Goal: Task Accomplishment & Management: Use online tool/utility

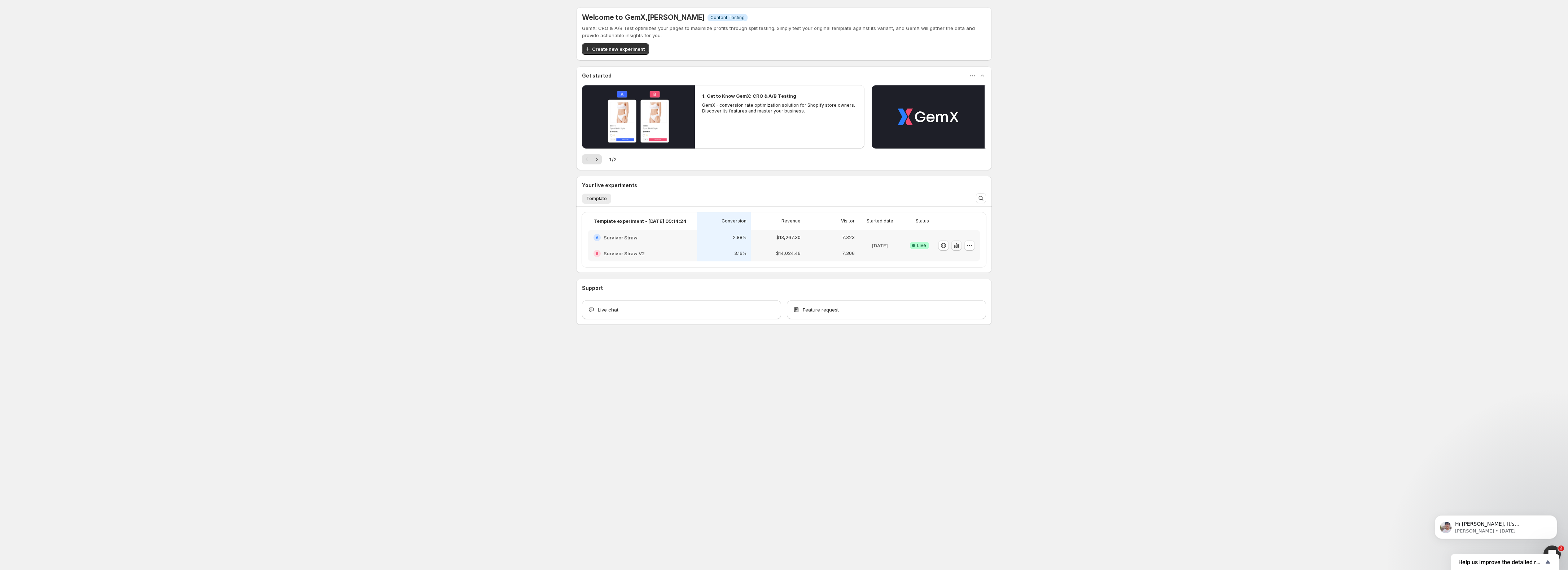
click at [956, 245] on icon "button" at bounding box center [956, 246] width 7 height 7
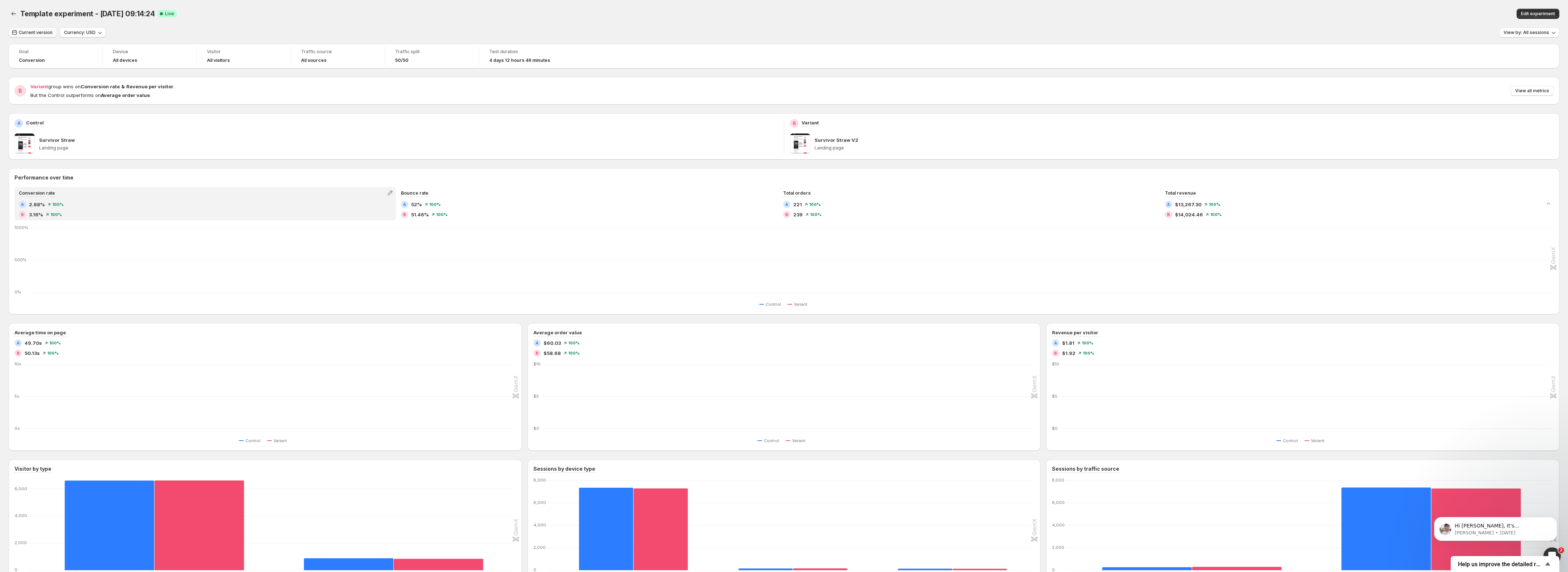
click at [22, 32] on span "Current version" at bounding box center [35, 32] width 34 height 5
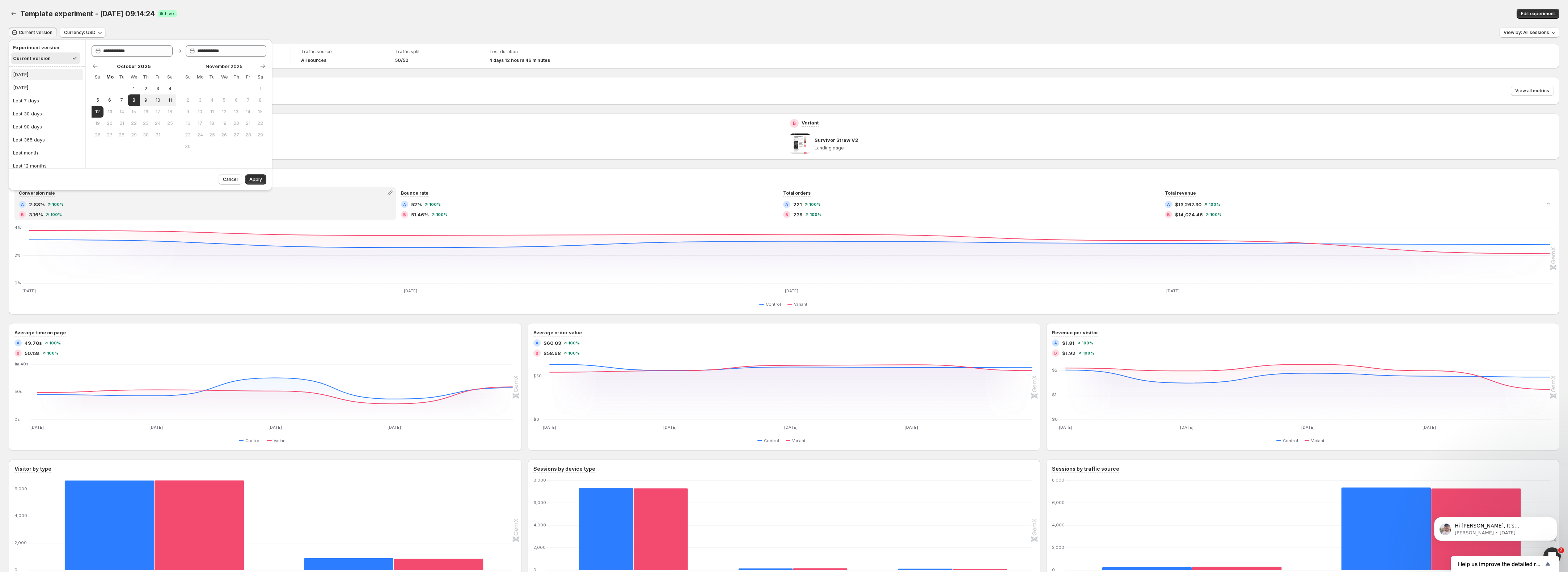
click at [21, 78] on div "Today" at bounding box center [20, 74] width 15 height 7
type input "**********"
click at [255, 178] on span "Apply" at bounding box center [255, 179] width 13 height 5
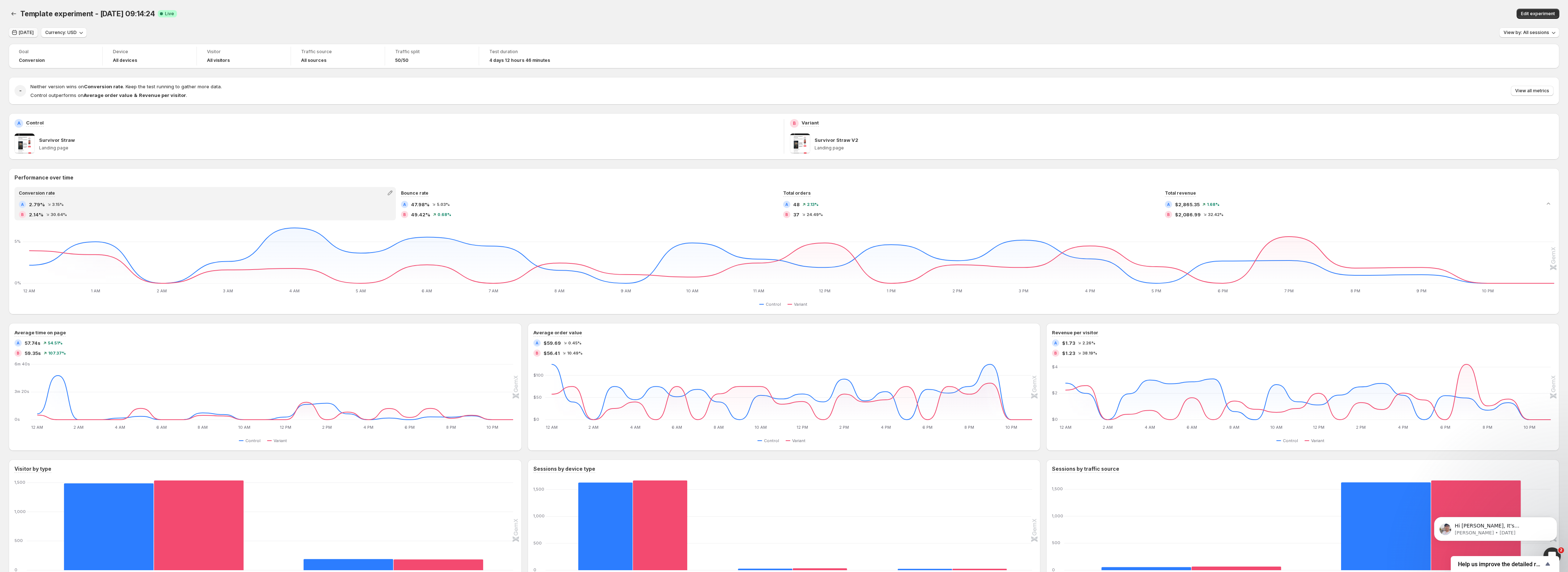
click at [24, 35] on span "Today" at bounding box center [26, 32] width 15 height 5
click at [159, 102] on span "10" at bounding box center [158, 100] width 6 height 5
type input "**********"
click at [260, 181] on span "Apply" at bounding box center [255, 179] width 13 height 5
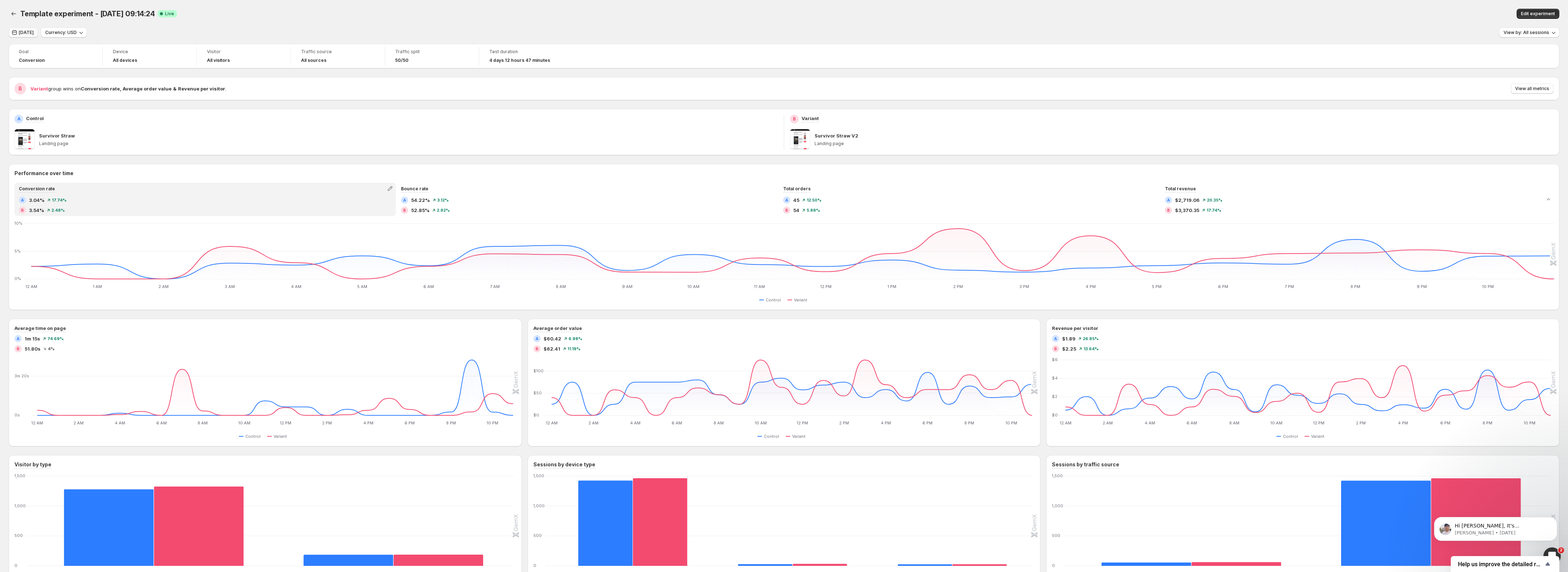
click at [34, 34] on span "Oct 10, 2025" at bounding box center [26, 32] width 15 height 5
click at [172, 106] on button "18" at bounding box center [170, 112] width 12 height 12
click at [173, 103] on span "11" at bounding box center [170, 100] width 6 height 5
type input "**********"
click at [169, 99] on span "11" at bounding box center [170, 100] width 6 height 5
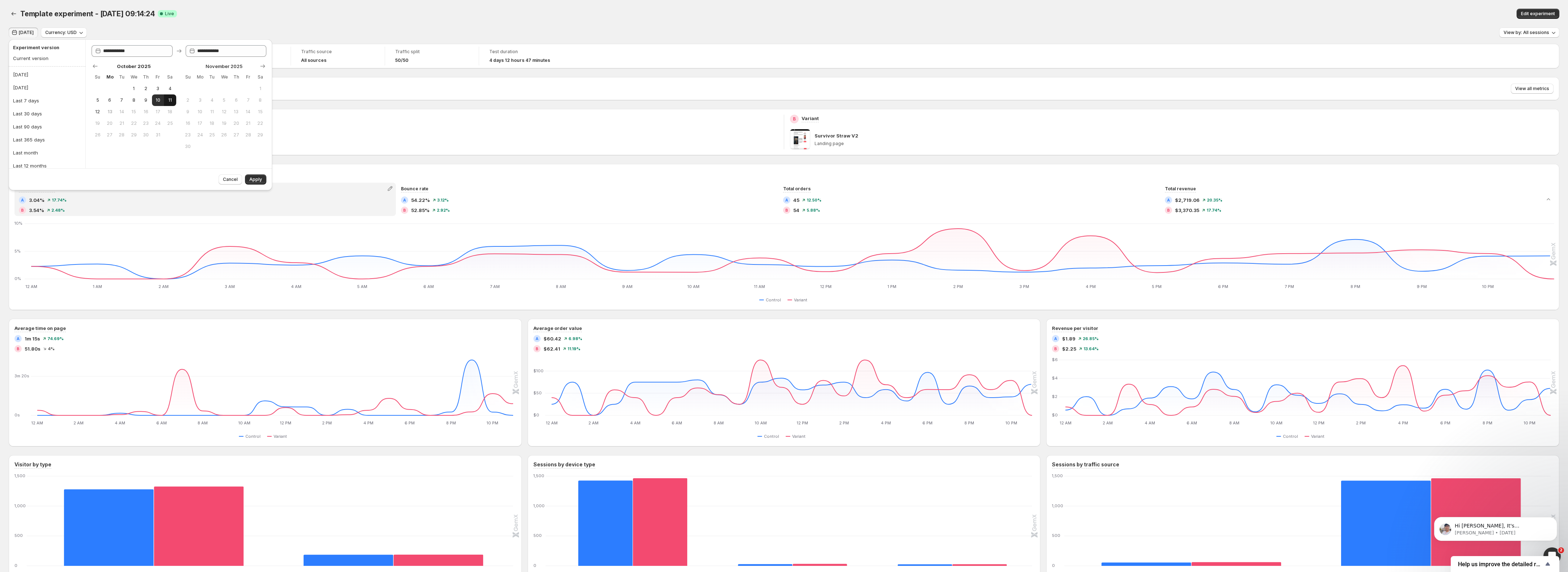
type input "**********"
click at [258, 181] on span "Apply" at bounding box center [255, 179] width 13 height 5
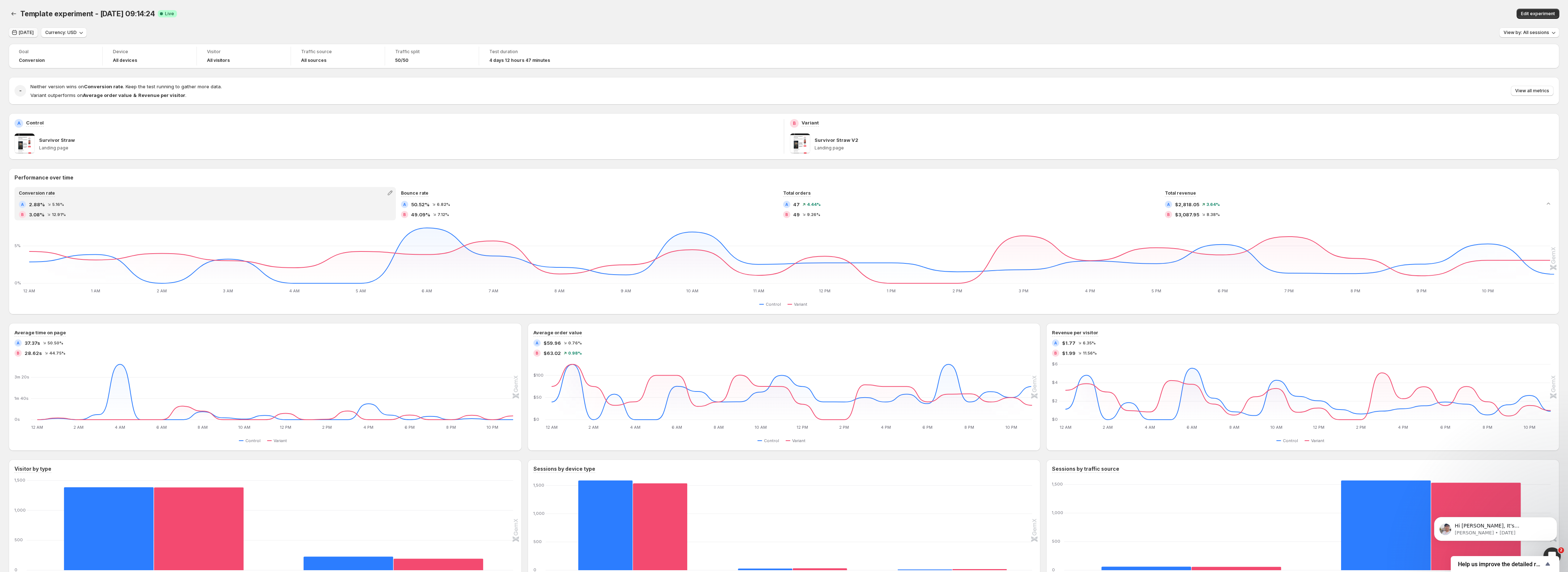
click at [27, 31] on span "Yesterday" at bounding box center [26, 32] width 15 height 5
click at [102, 114] on button "12" at bounding box center [98, 112] width 12 height 12
type input "**********"
click at [97, 115] on button "12" at bounding box center [98, 112] width 12 height 12
type input "**********"
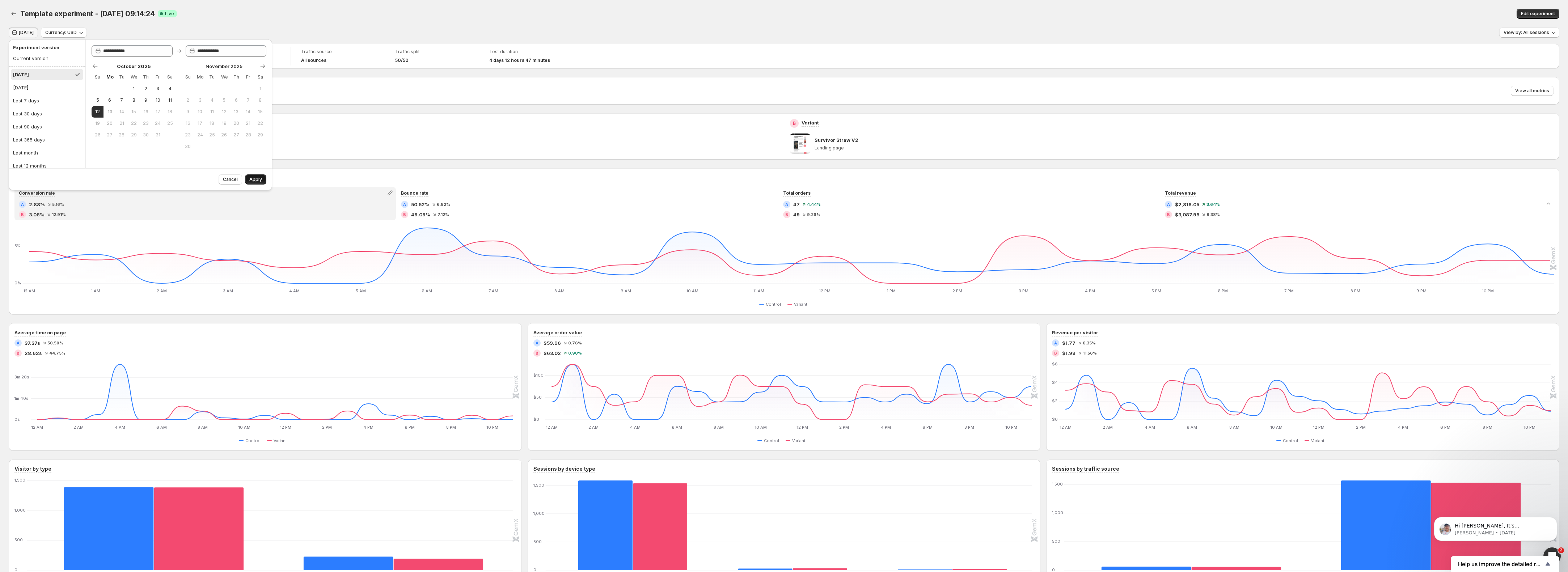
click at [259, 182] on span "Apply" at bounding box center [255, 179] width 13 height 5
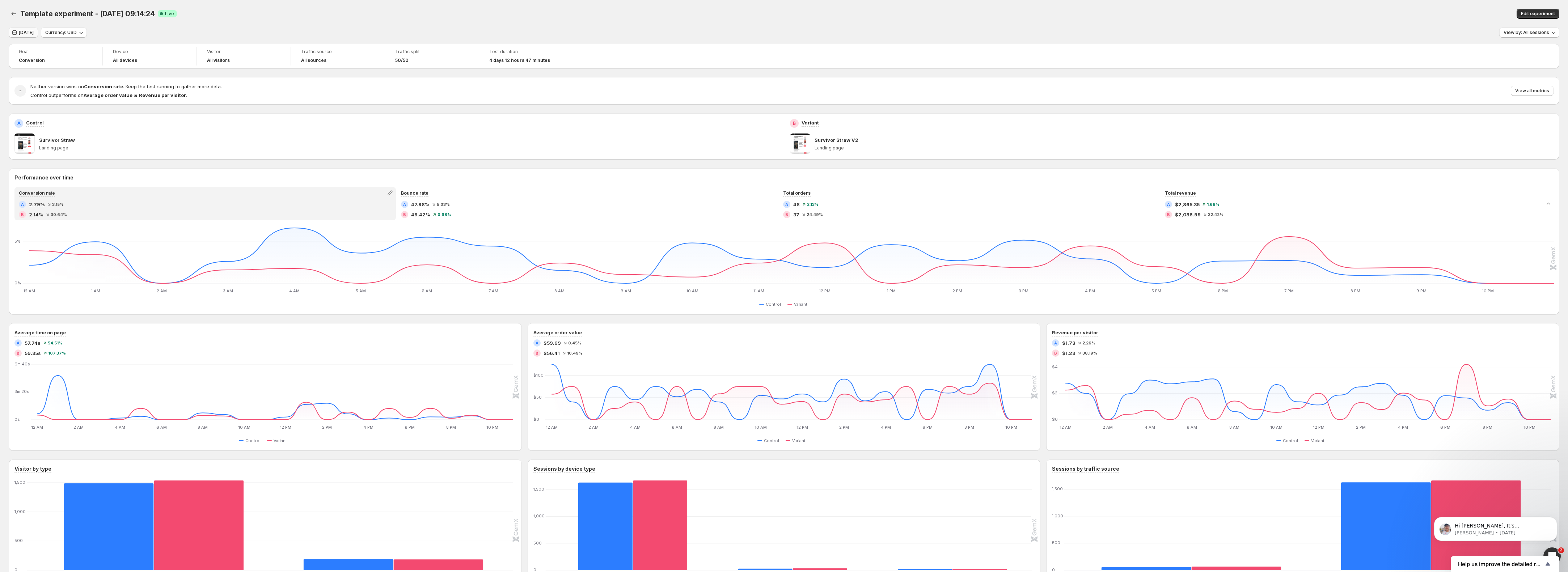
click at [23, 35] on span "Today" at bounding box center [26, 32] width 15 height 5
click at [168, 103] on span "11" at bounding box center [170, 100] width 6 height 5
type input "**********"
click at [254, 182] on span "Apply" at bounding box center [255, 179] width 13 height 5
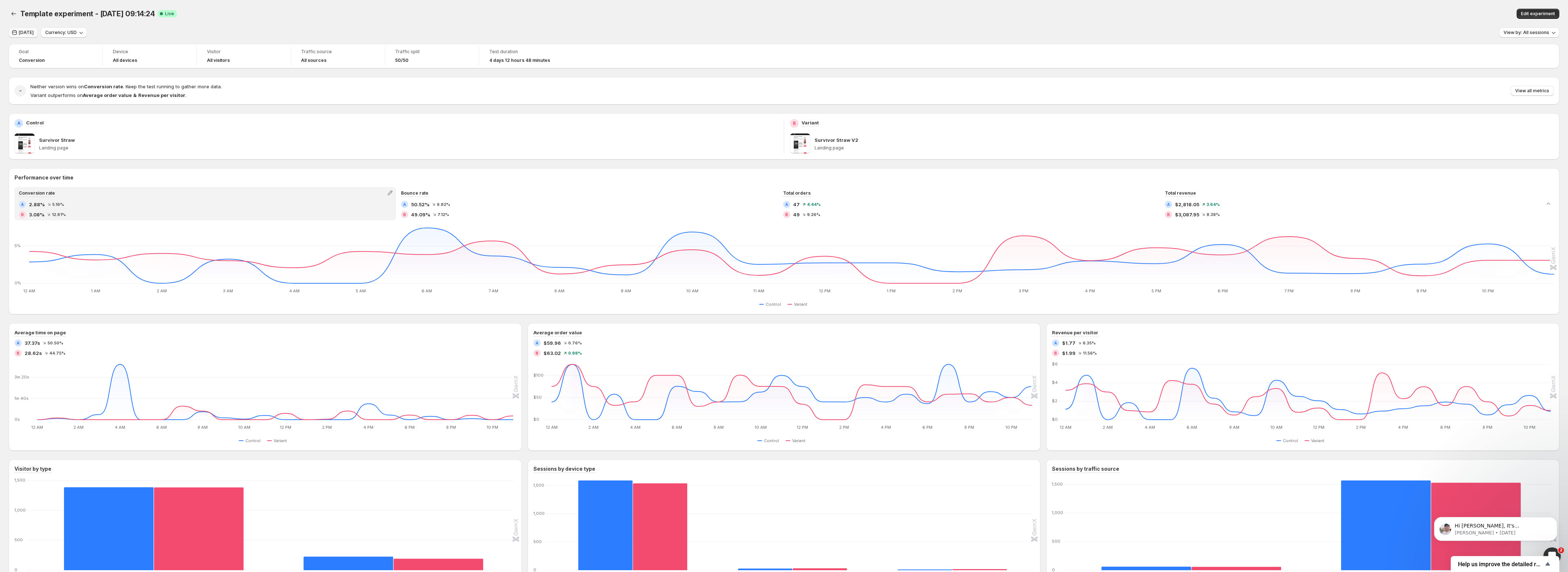
click at [32, 34] on span "Yesterday" at bounding box center [26, 32] width 15 height 5
click at [97, 114] on span "12" at bounding box center [98, 111] width 6 height 5
type input "**********"
click at [96, 112] on span "12" at bounding box center [98, 111] width 6 height 5
type input "**********"
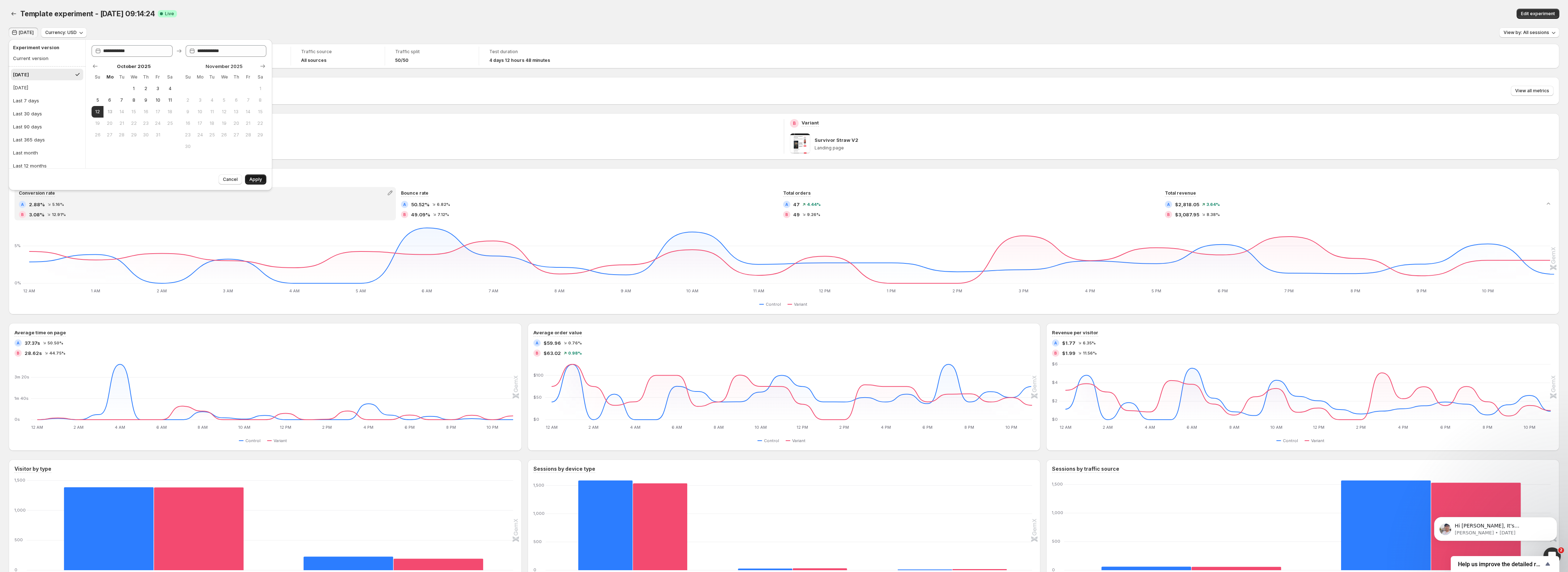
click at [254, 180] on span "Apply" at bounding box center [255, 179] width 13 height 5
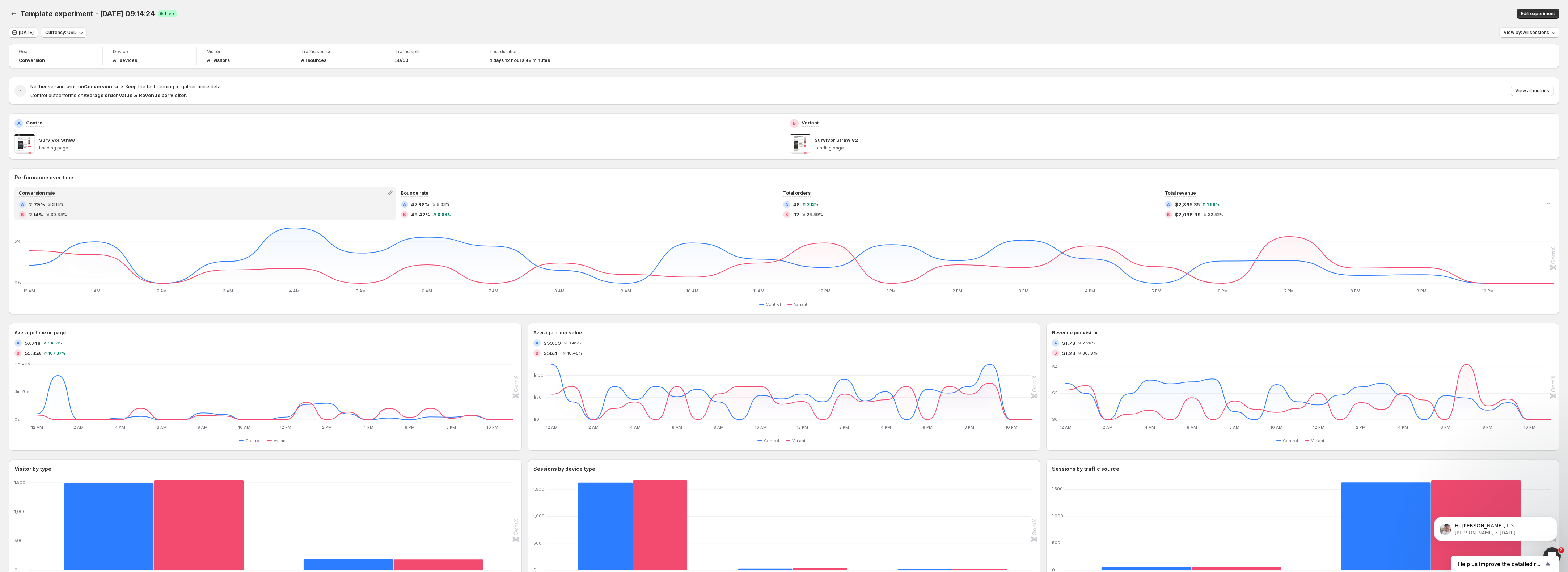
click at [407, 167] on div "Goal Conversion Device All devices Visitor All visitors Traffic source All sour…" at bounding box center [784, 322] width 1551 height 557
click at [1073, 351] on span "$1.23" at bounding box center [1069, 353] width 13 height 7
drag, startPoint x: 1115, startPoint y: 350, endPoint x: 1057, endPoint y: 356, distance: 58.3
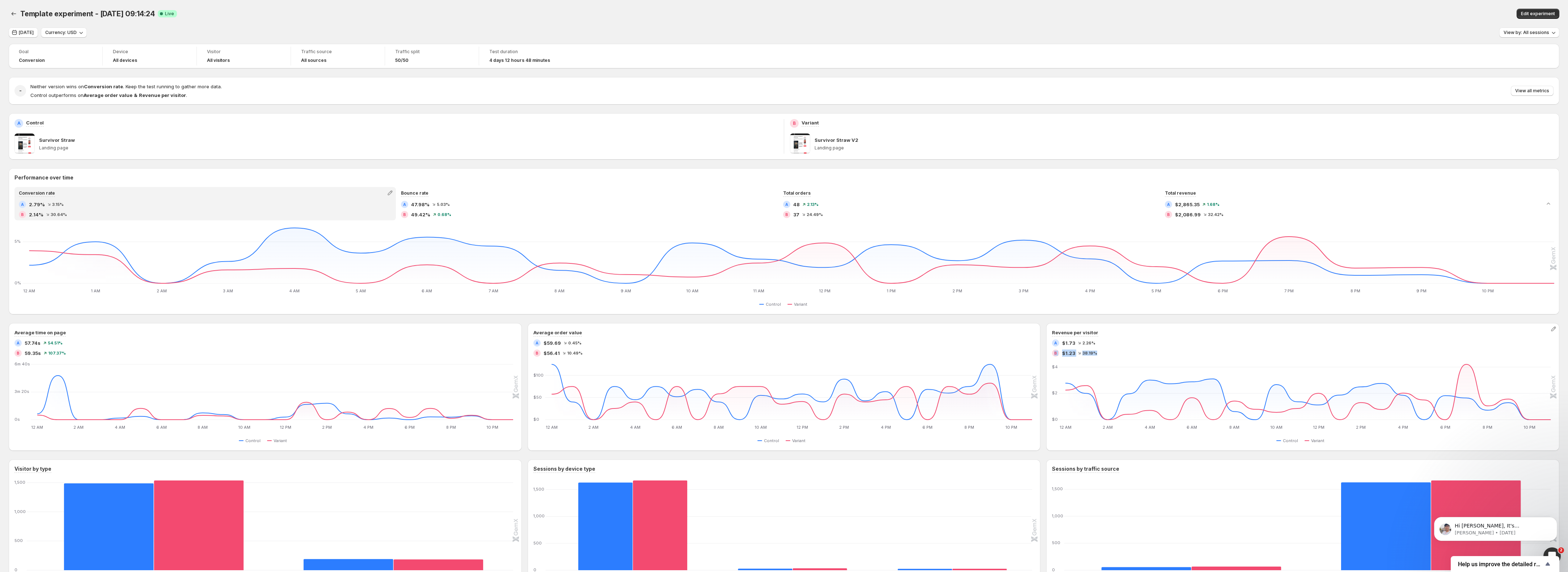
click at [1057, 356] on div "B $1.23 38.19%" at bounding box center [1303, 353] width 502 height 7
click at [1057, 356] on div "B" at bounding box center [1056, 353] width 7 height 7
click at [1144, 360] on div "Revenue per visitor A $1.73 2.26% B $1.23 38.19% 12 AM 12 AM 2 AM 2 AM 4 AM 4 A…" at bounding box center [1303, 387] width 502 height 116
drag, startPoint x: 1086, startPoint y: 342, endPoint x: 1057, endPoint y: 346, distance: 29.3
click at [1057, 346] on div "A $1.73 2.26%" at bounding box center [1303, 343] width 502 height 7
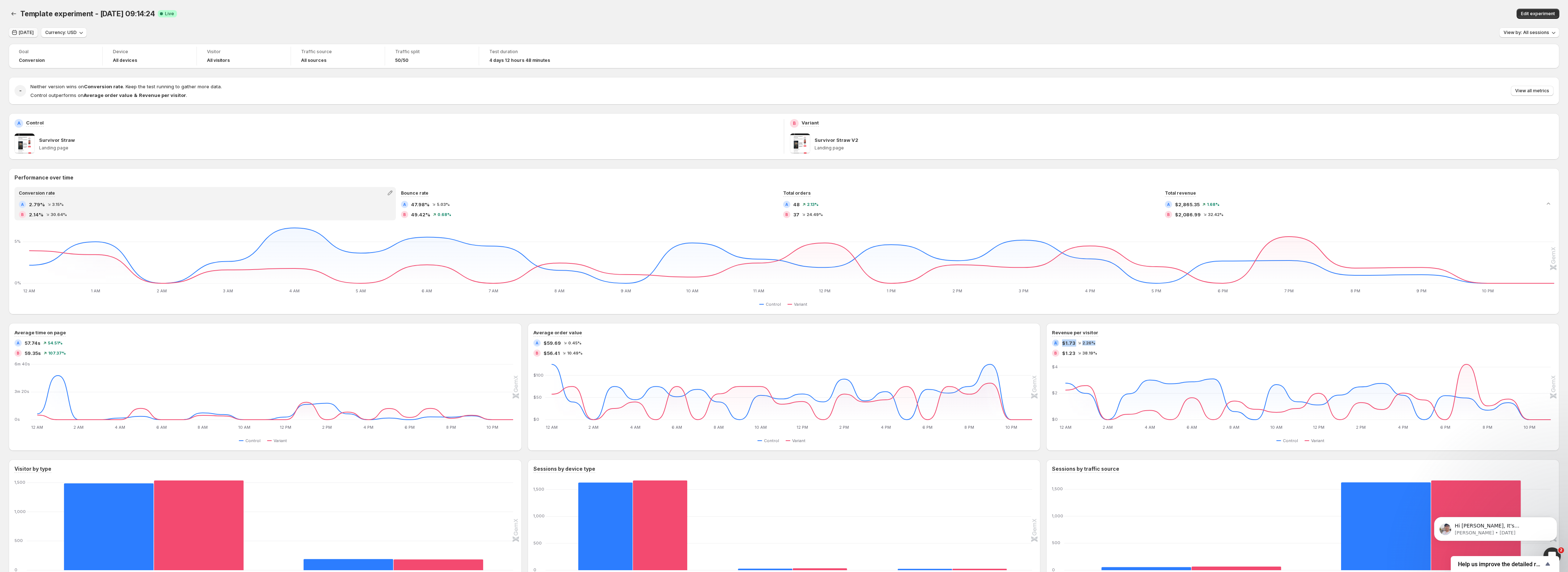
click at [23, 35] on span "Today" at bounding box center [26, 32] width 15 height 5
click at [172, 99] on span "11" at bounding box center [170, 100] width 6 height 5
type input "**********"
click at [261, 183] on button "Apply" at bounding box center [255, 179] width 21 height 10
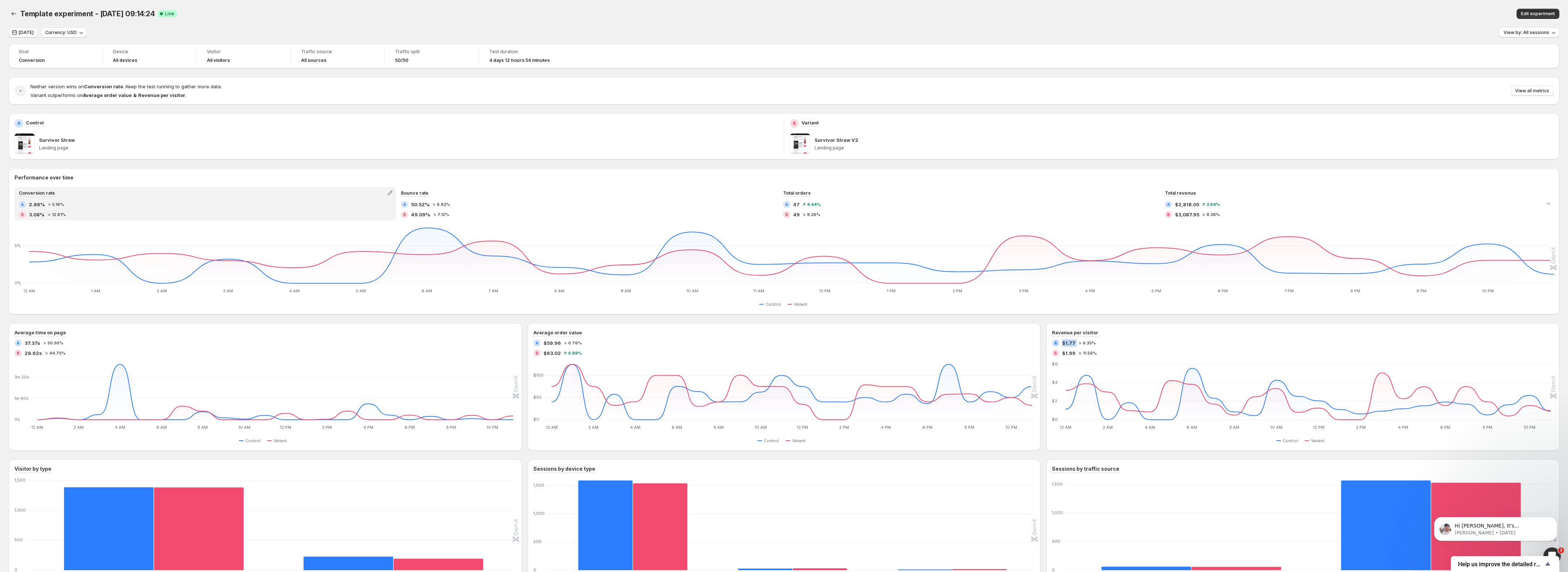
click at [35, 36] on button "Yesterday" at bounding box center [23, 32] width 29 height 10
click at [29, 76] on button "Today" at bounding box center [47, 74] width 73 height 12
type input "**********"
click at [254, 181] on span "Apply" at bounding box center [255, 179] width 13 height 5
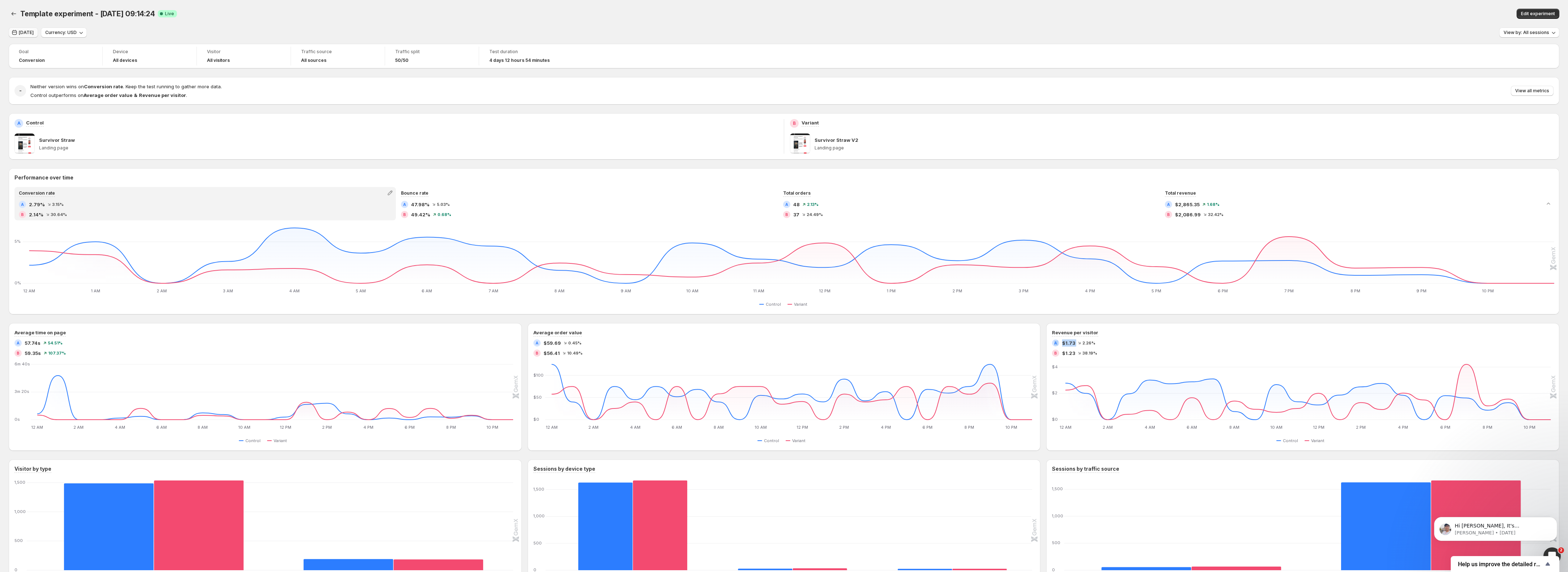
click at [19, 34] on span "Today" at bounding box center [26, 32] width 15 height 5
click at [167, 101] on span "11" at bounding box center [170, 100] width 6 height 5
type input "**********"
click at [258, 180] on span "Apply" at bounding box center [255, 179] width 13 height 5
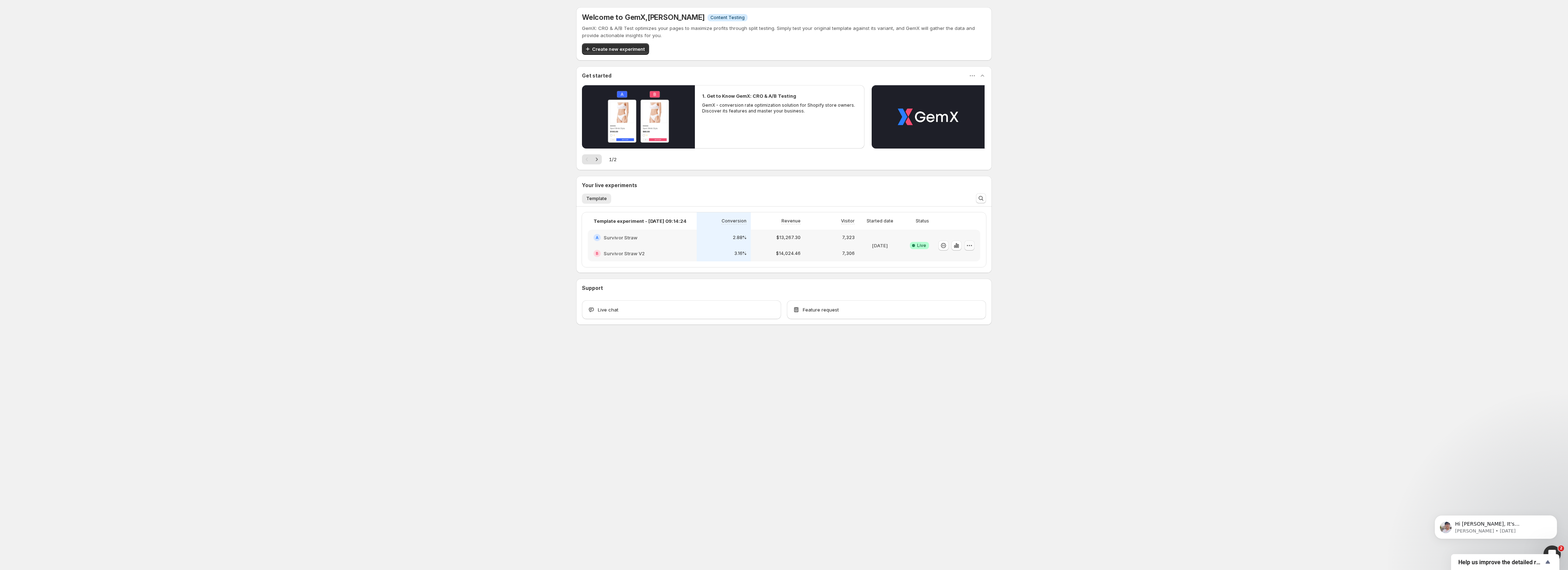
click at [967, 249] on icon "button" at bounding box center [970, 246] width 7 height 7
click at [1145, 252] on div "Welcome to GemX , Marco Höllerl Info Content Testing GemX: CRO & A/B Test optim…" at bounding box center [784, 182] width 1568 height 364
click at [966, 246] on icon "button" at bounding box center [970, 246] width 7 height 7
click at [951, 285] on span "End experiment" at bounding box center [956, 285] width 35 height 5
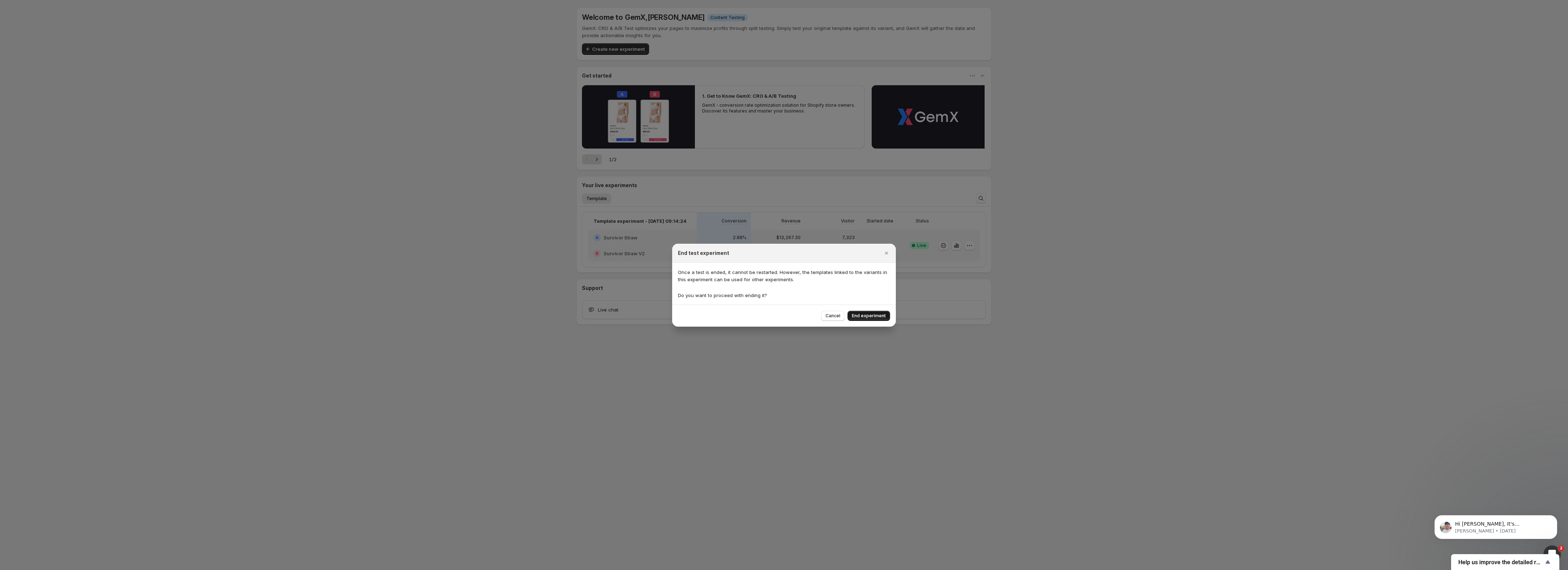
click at [865, 316] on span "End experiment" at bounding box center [869, 315] width 34 height 5
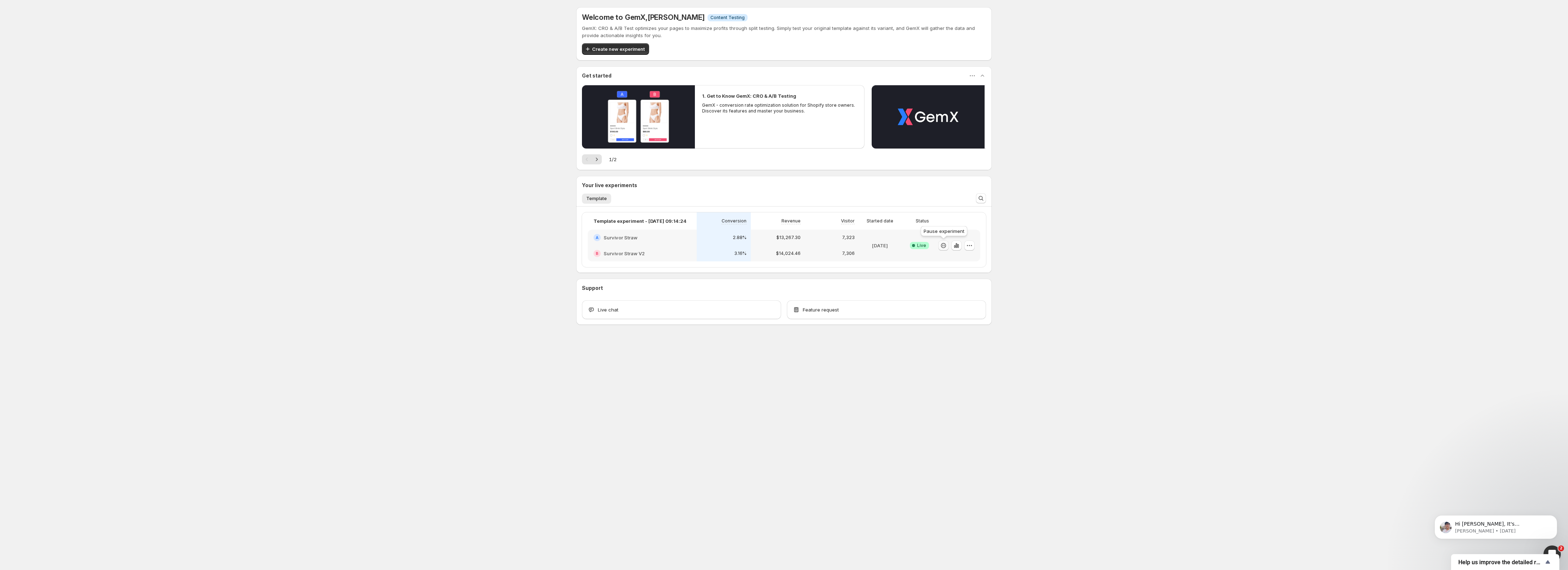
click at [943, 246] on icon "button" at bounding box center [943, 246] width 7 height 7
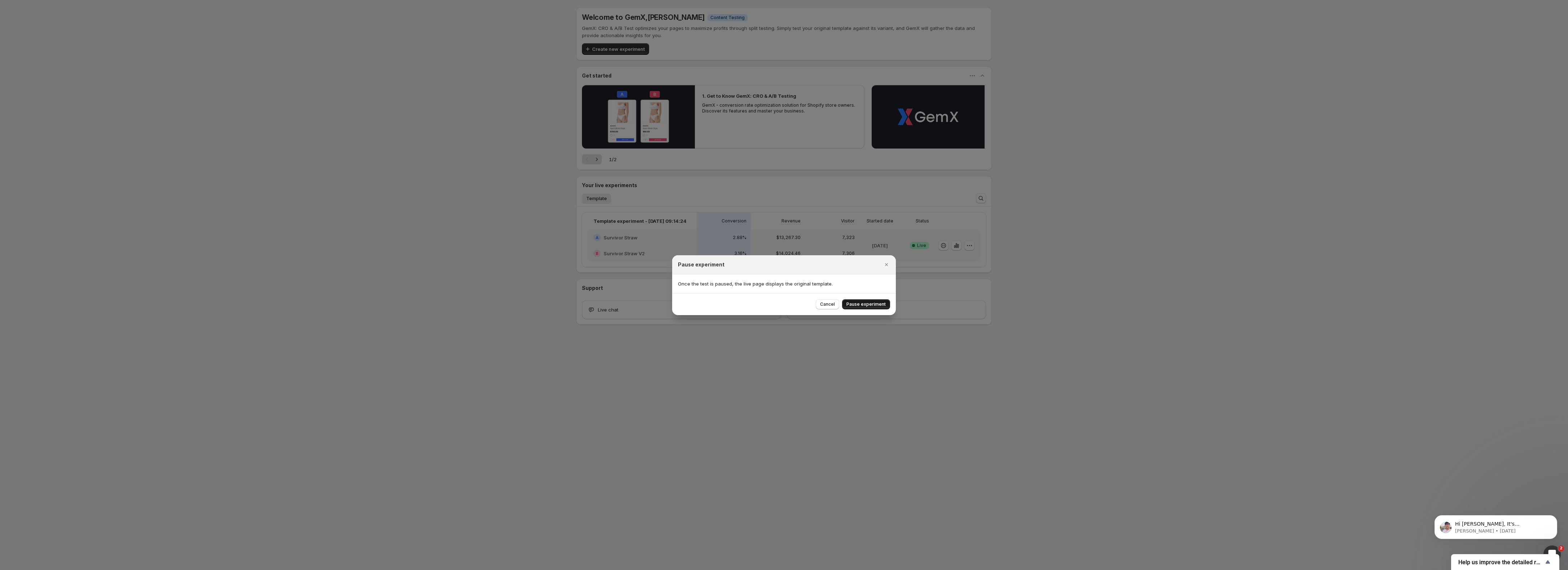
click at [867, 308] on button "Pause experiment" at bounding box center [866, 304] width 48 height 10
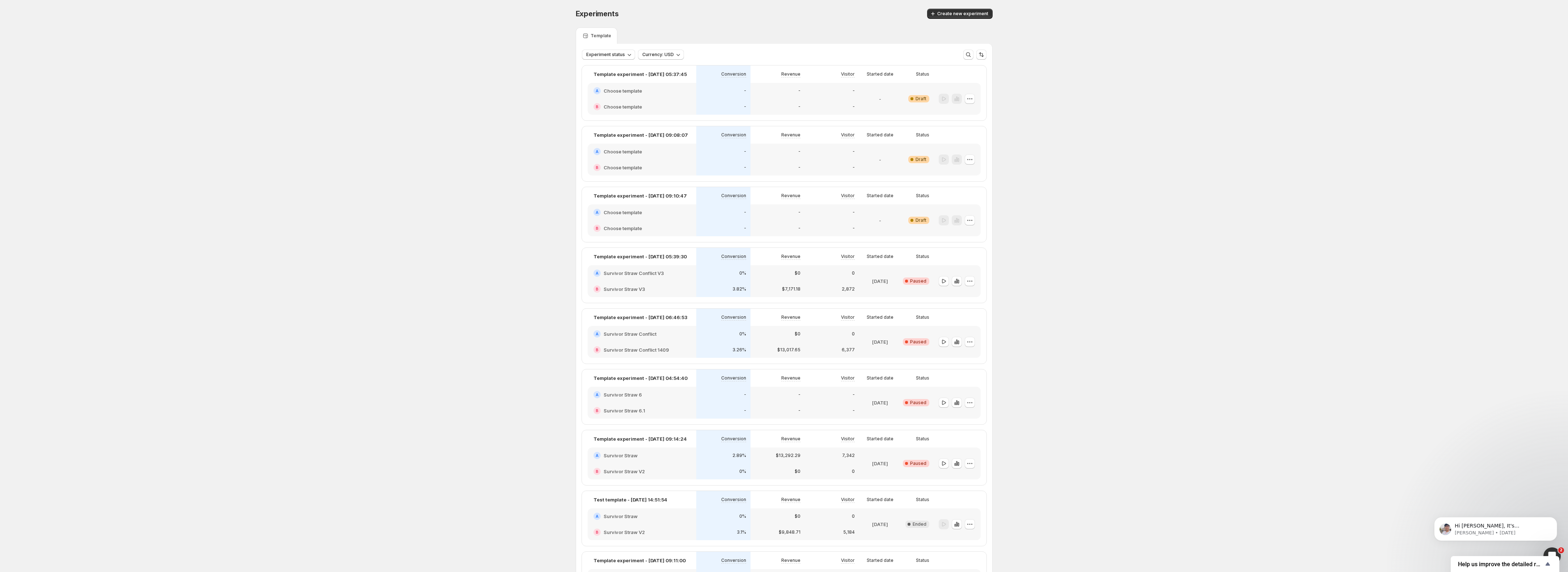
click at [633, 288] on h2 "Survivor Straw V3" at bounding box center [625, 289] width 42 height 7
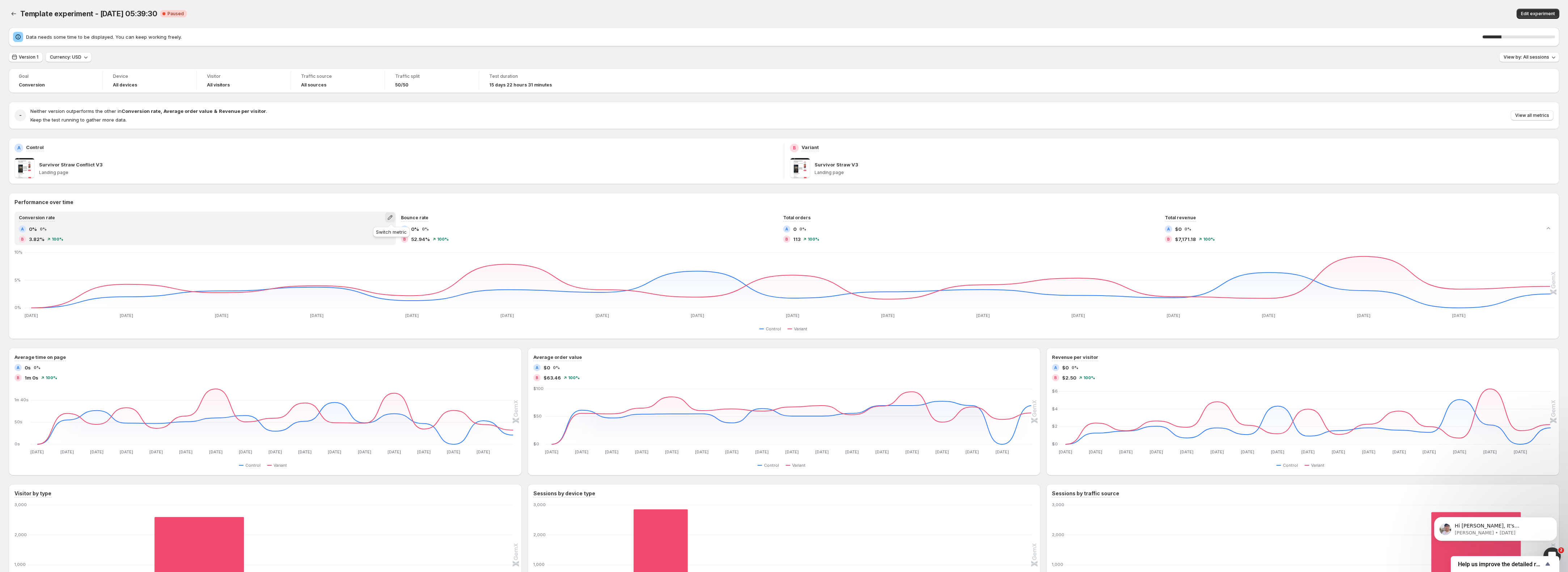
click at [394, 219] on icon "button" at bounding box center [390, 217] width 7 height 7
click at [382, 233] on span "Total sessions" at bounding box center [392, 233] width 100 height 7
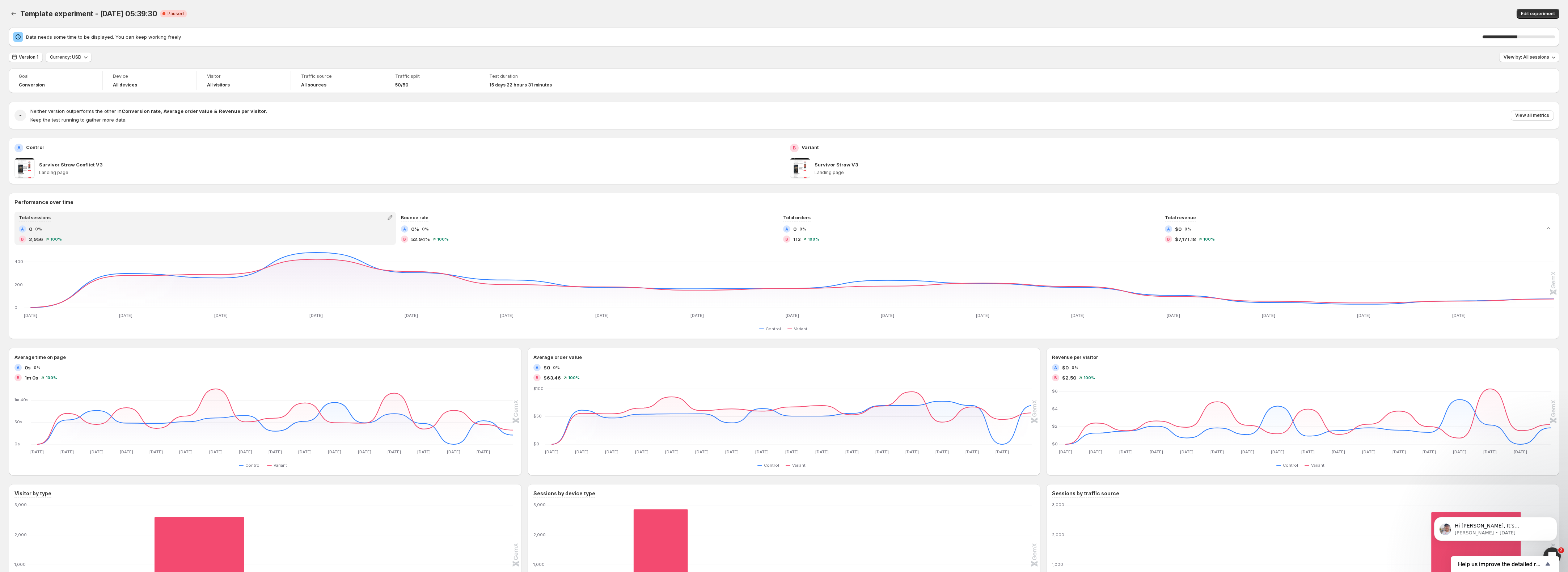
click at [827, 165] on p "Survivor Straw V3" at bounding box center [836, 165] width 43 height 7
copy p "Survivor Straw V3"
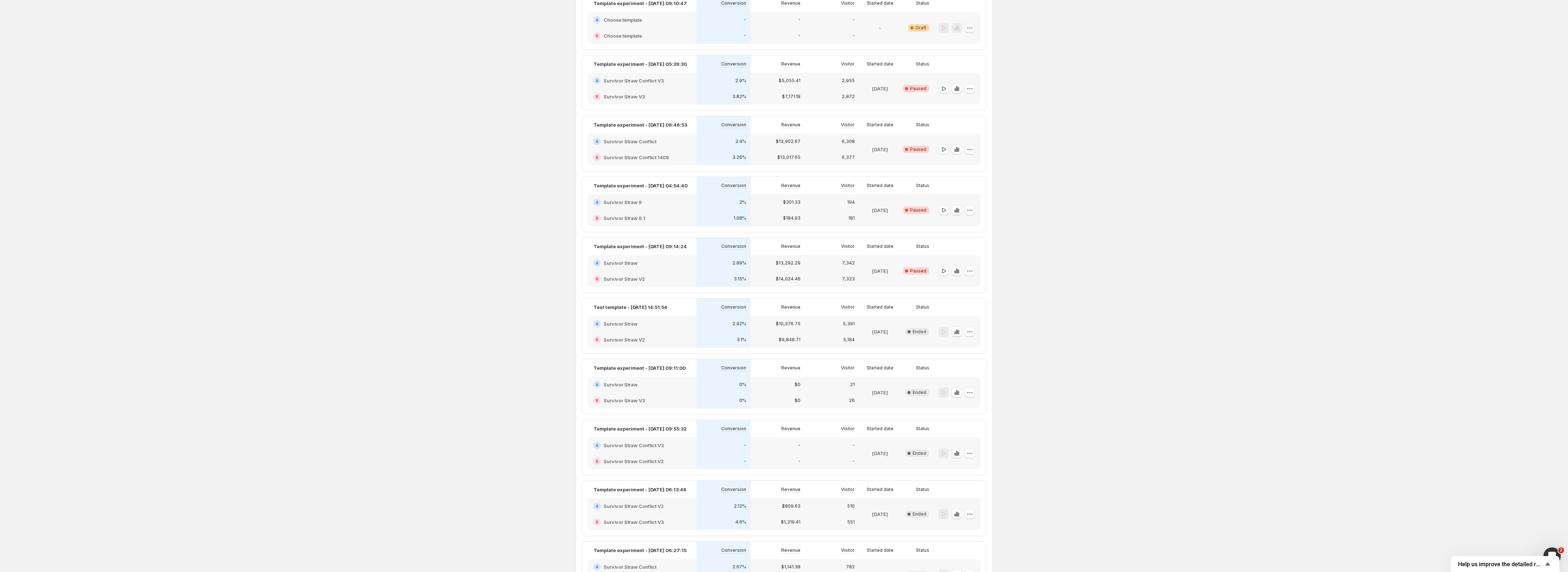
scroll to position [193, 0]
click at [973, 454] on icon "button" at bounding box center [970, 453] width 7 height 7
click at [971, 502] on span "Delete" at bounding box center [967, 504] width 15 height 5
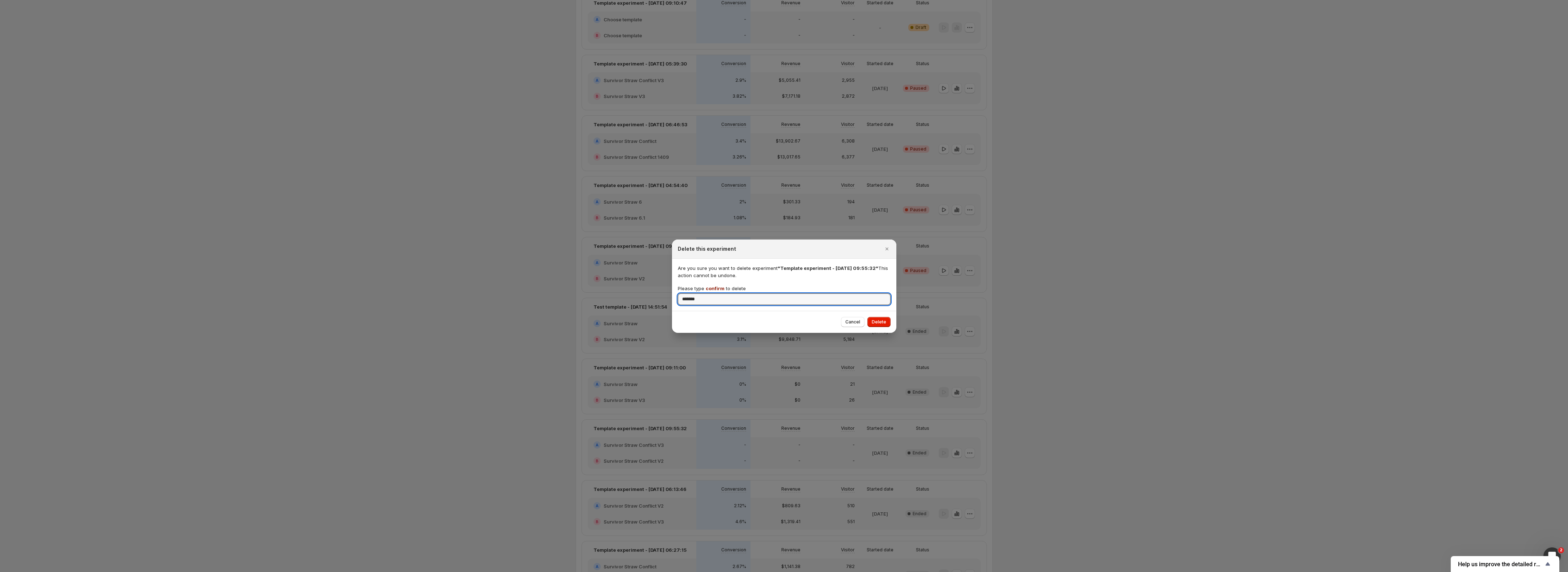
type input "*******"
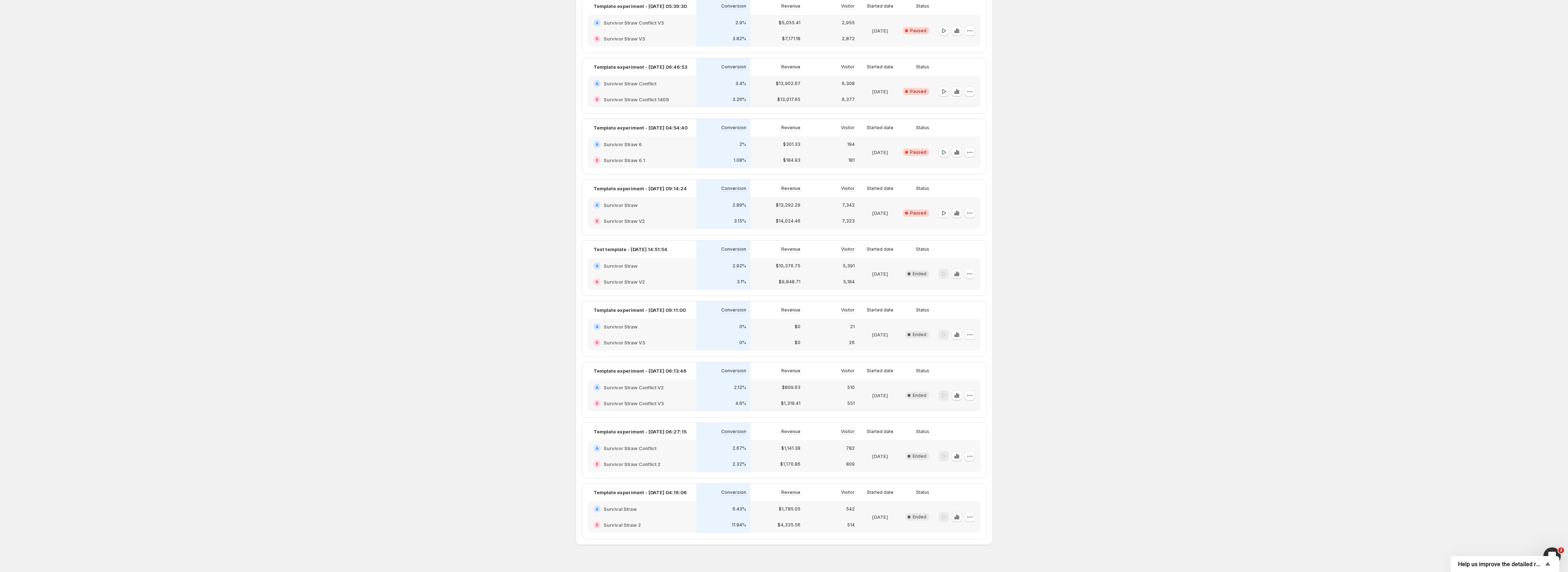
scroll to position [262, 0]
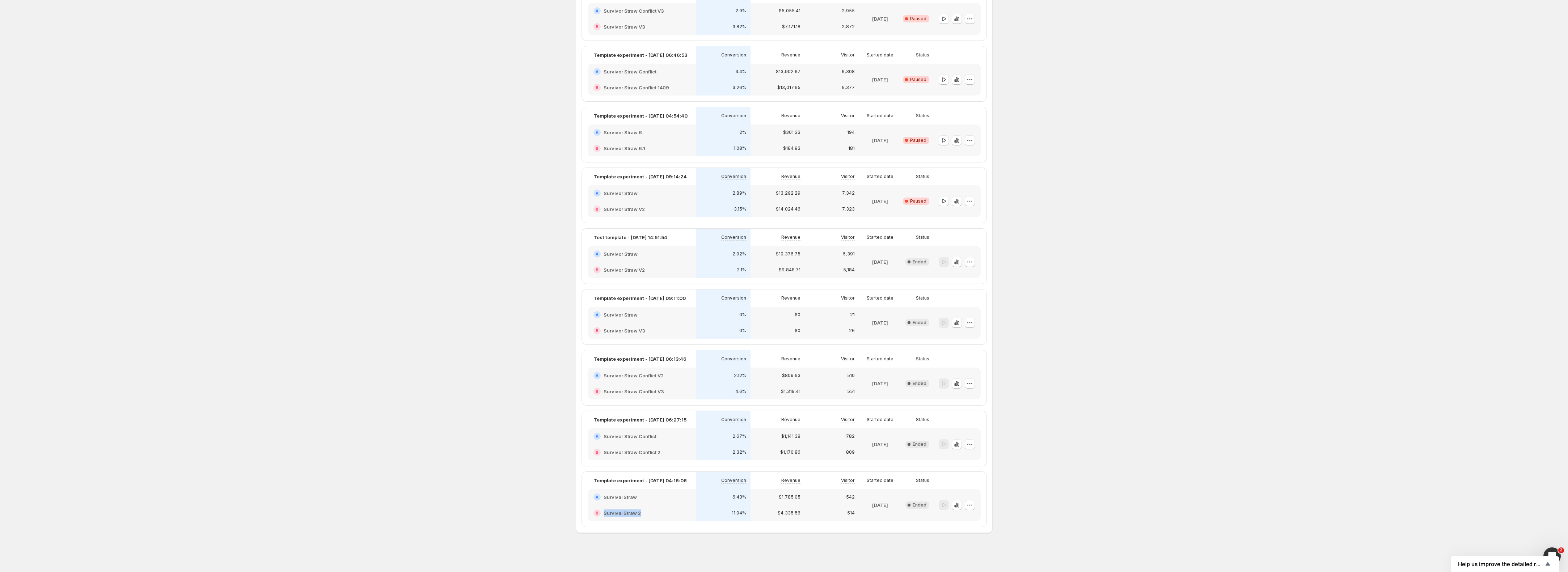
drag, startPoint x: 647, startPoint y: 514, endPoint x: 601, endPoint y: 515, distance: 46.0
click at [601, 515] on div "B Survival Straw 2" at bounding box center [642, 513] width 97 height 7
click at [969, 509] on button "button" at bounding box center [970, 505] width 10 height 10
click at [831, 500] on div "542" at bounding box center [832, 497] width 46 height 7
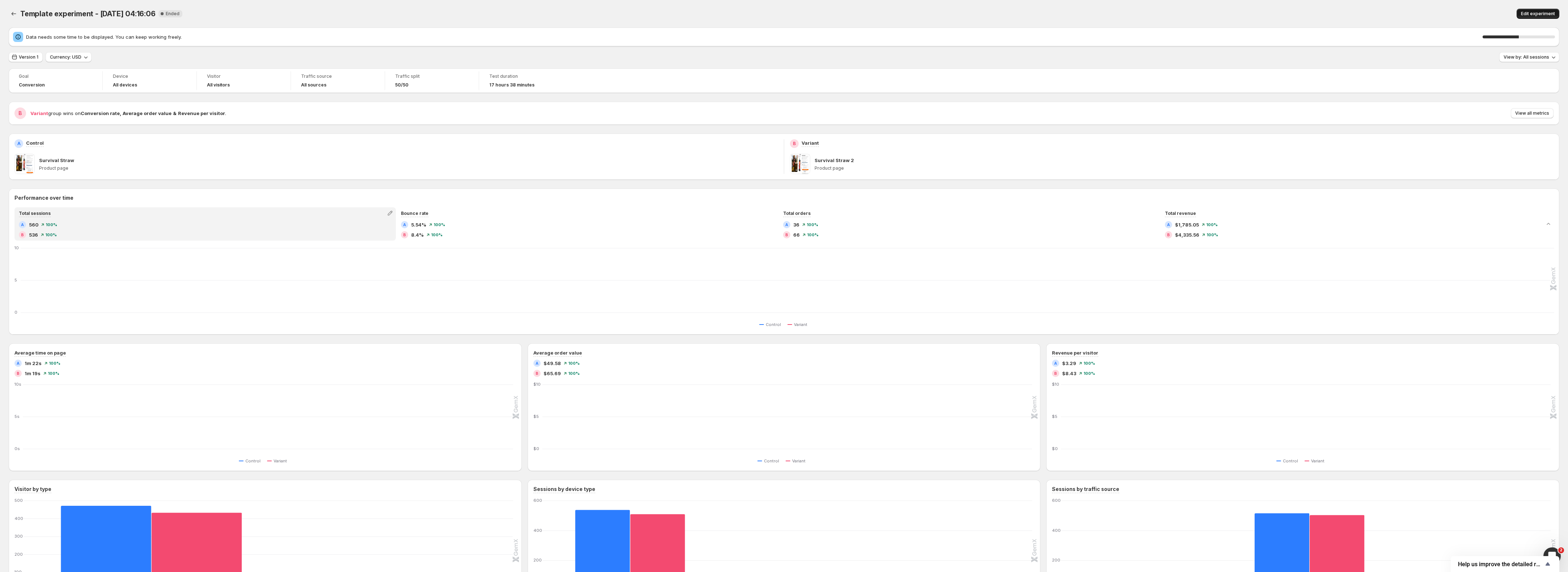
click at [1555, 16] on span "Edit experiment" at bounding box center [1538, 13] width 34 height 5
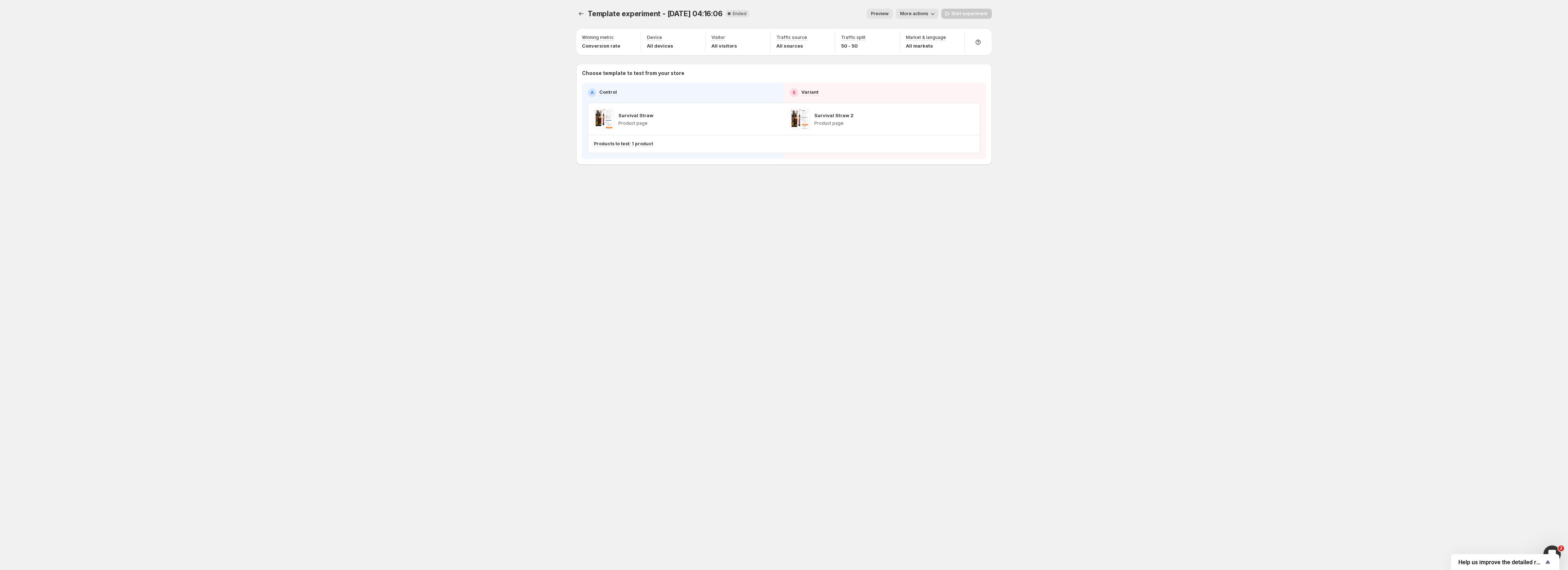
click at [968, 12] on div "Start experiment" at bounding box center [966, 13] width 51 height 10
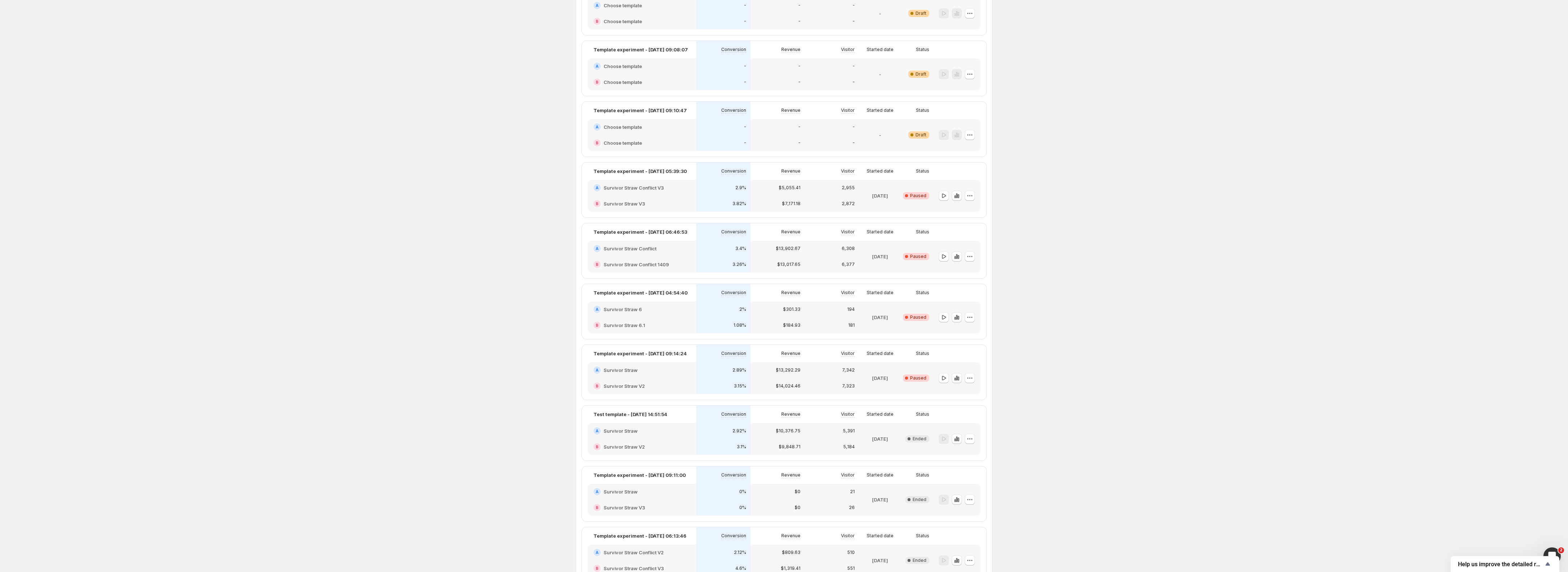
scroll to position [262, 0]
click at [970, 321] on icon "button" at bounding box center [970, 323] width 7 height 7
click at [961, 372] on span "Delete" at bounding box center [967, 374] width 15 height 5
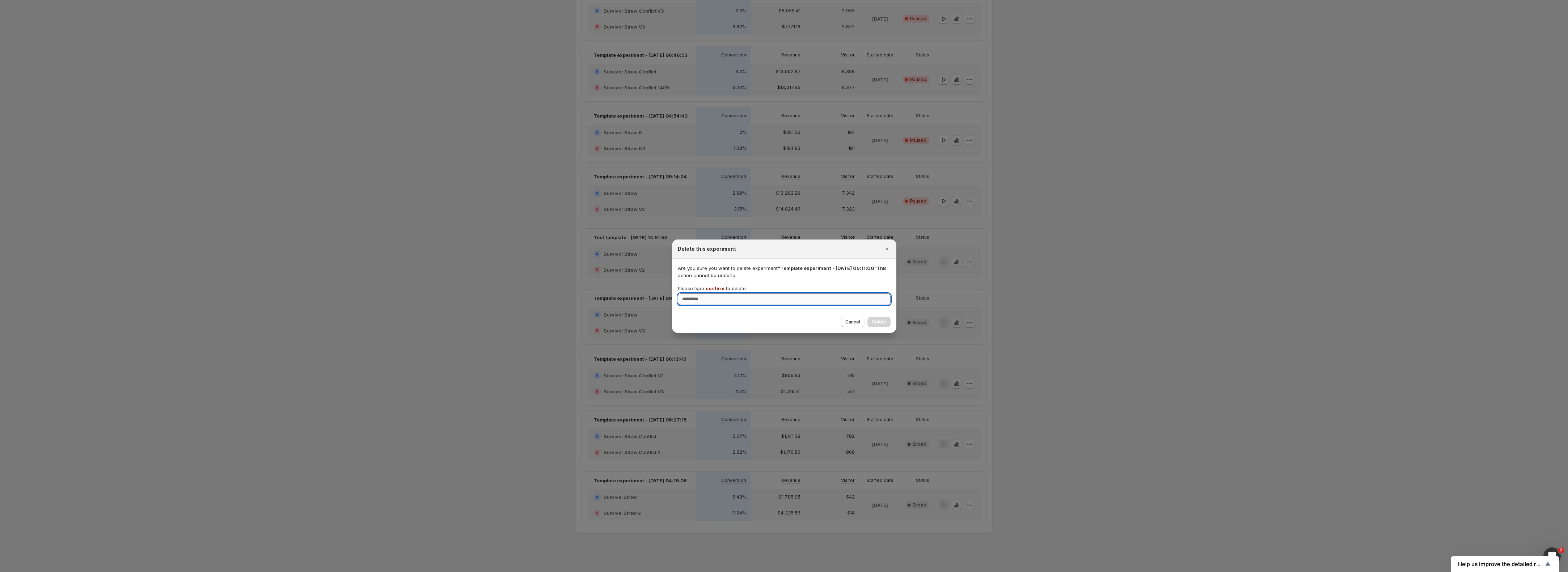
click at [809, 301] on input "Please type confirm to delete" at bounding box center [784, 299] width 213 height 12
type input "*******"
click at [876, 322] on span "Delete" at bounding box center [879, 322] width 15 height 5
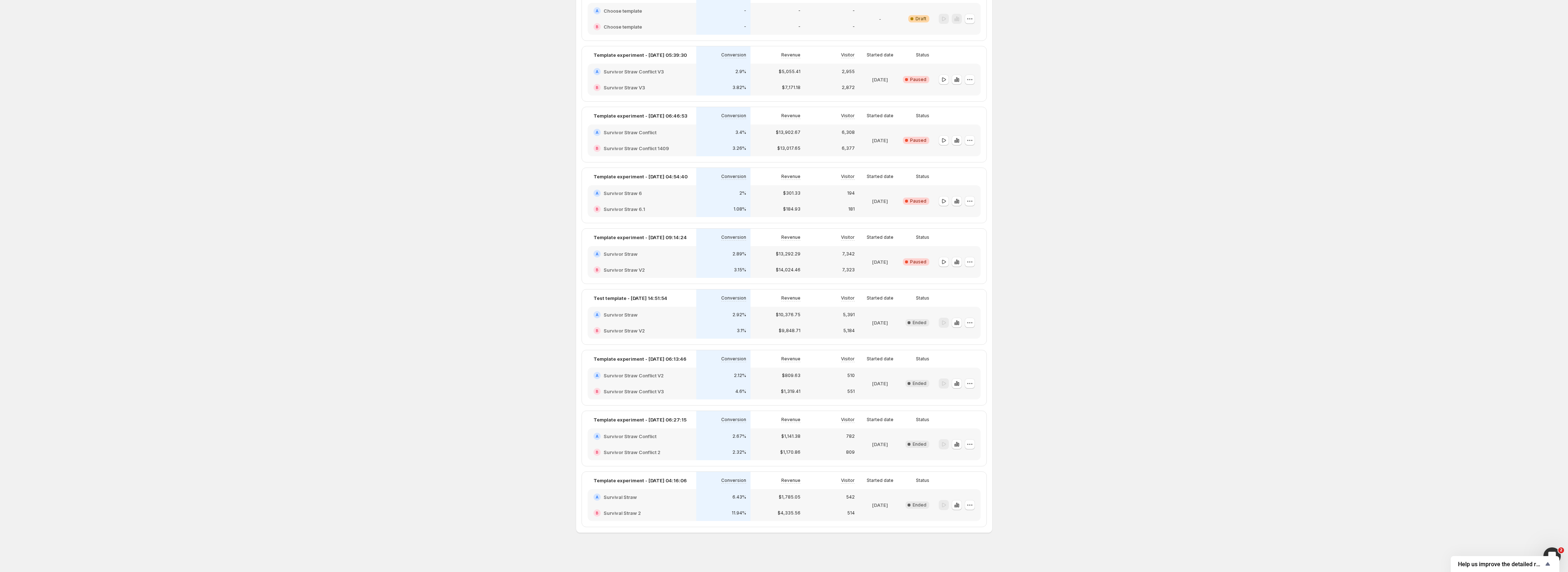
scroll to position [201, 0]
click at [975, 320] on button "button" at bounding box center [970, 322] width 10 height 10
click at [969, 373] on span "Delete" at bounding box center [967, 374] width 15 height 5
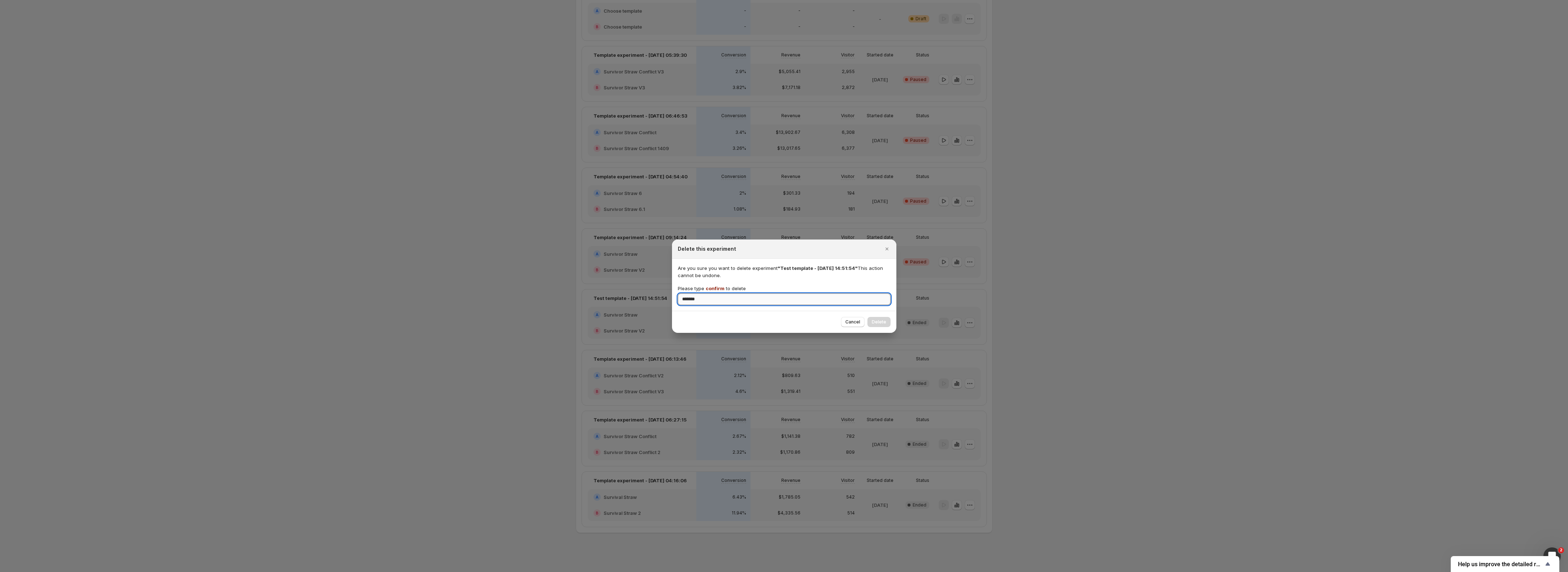
click at [746, 302] on input "*******" at bounding box center [784, 299] width 213 height 12
drag, startPoint x: 746, startPoint y: 302, endPoint x: 592, endPoint y: 309, distance: 154.2
click at [584, 572] on div "Delete this experiment Are you sure you want to delete experiment "Test templat…" at bounding box center [784, 572] width 1568 height 0
type input "*******"
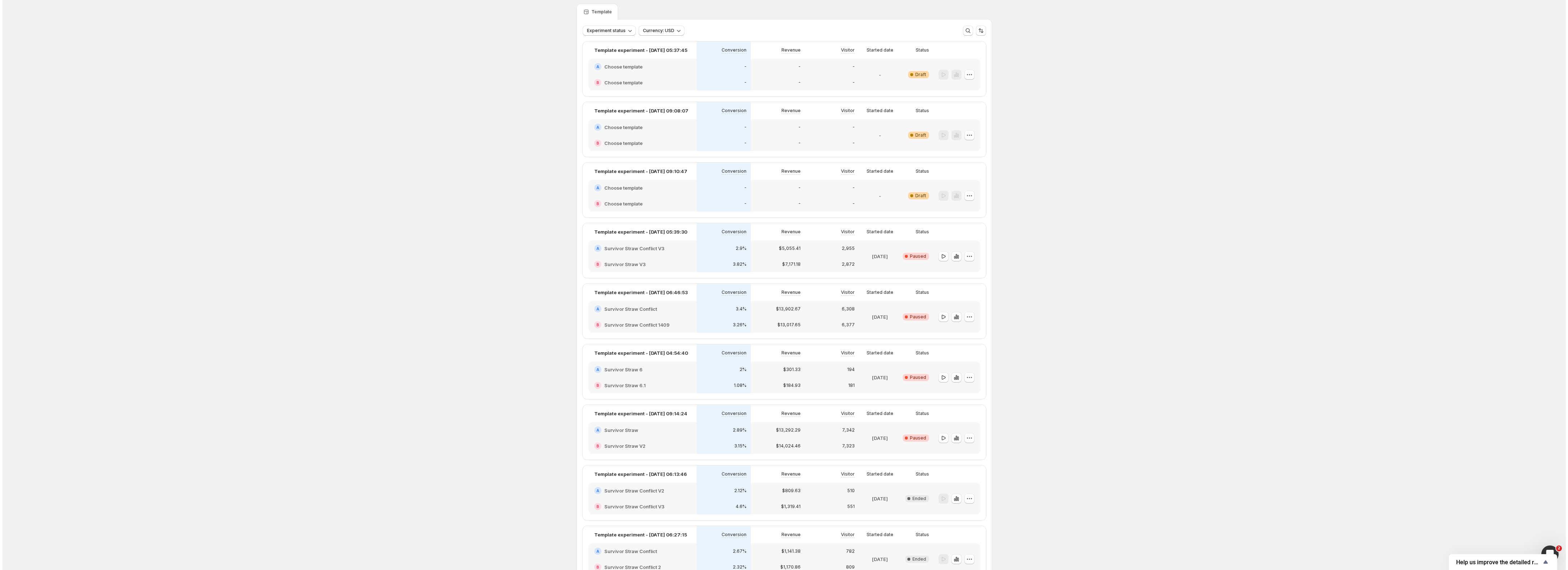
scroll to position [0, 0]
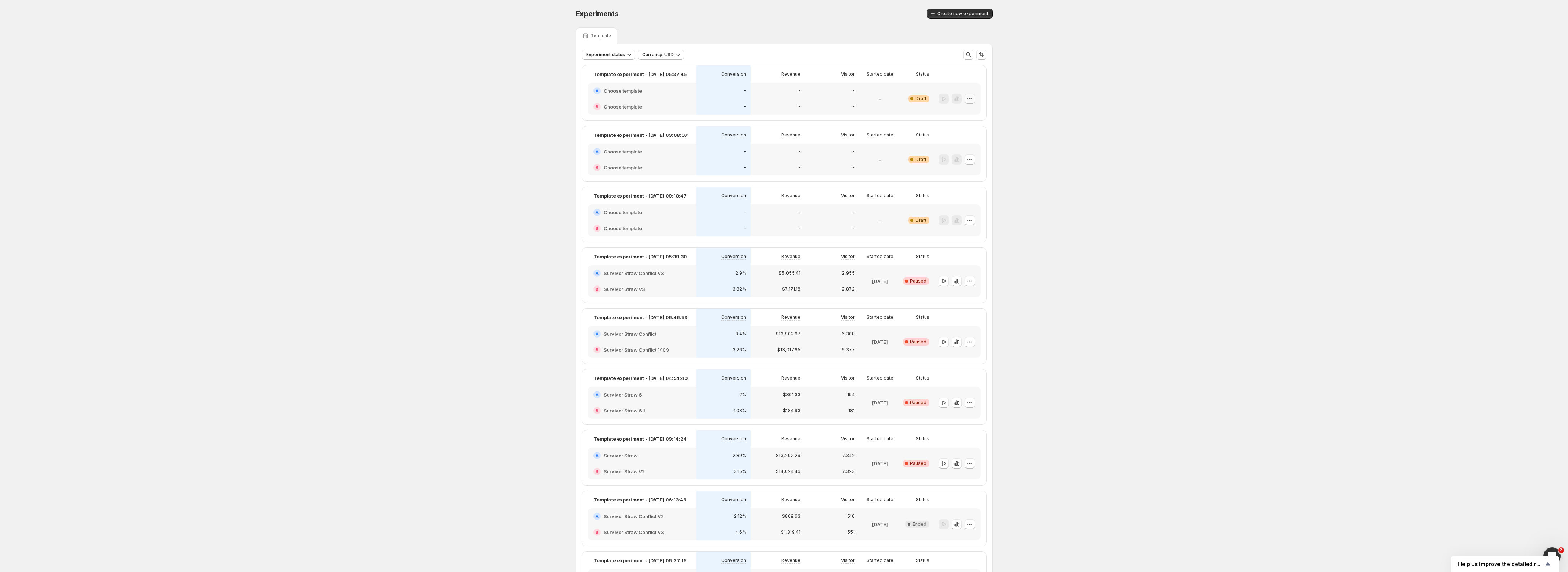
click at [973, 100] on icon "button" at bounding box center [970, 99] width 7 height 7
click at [971, 151] on span "Delete" at bounding box center [967, 150] width 15 height 5
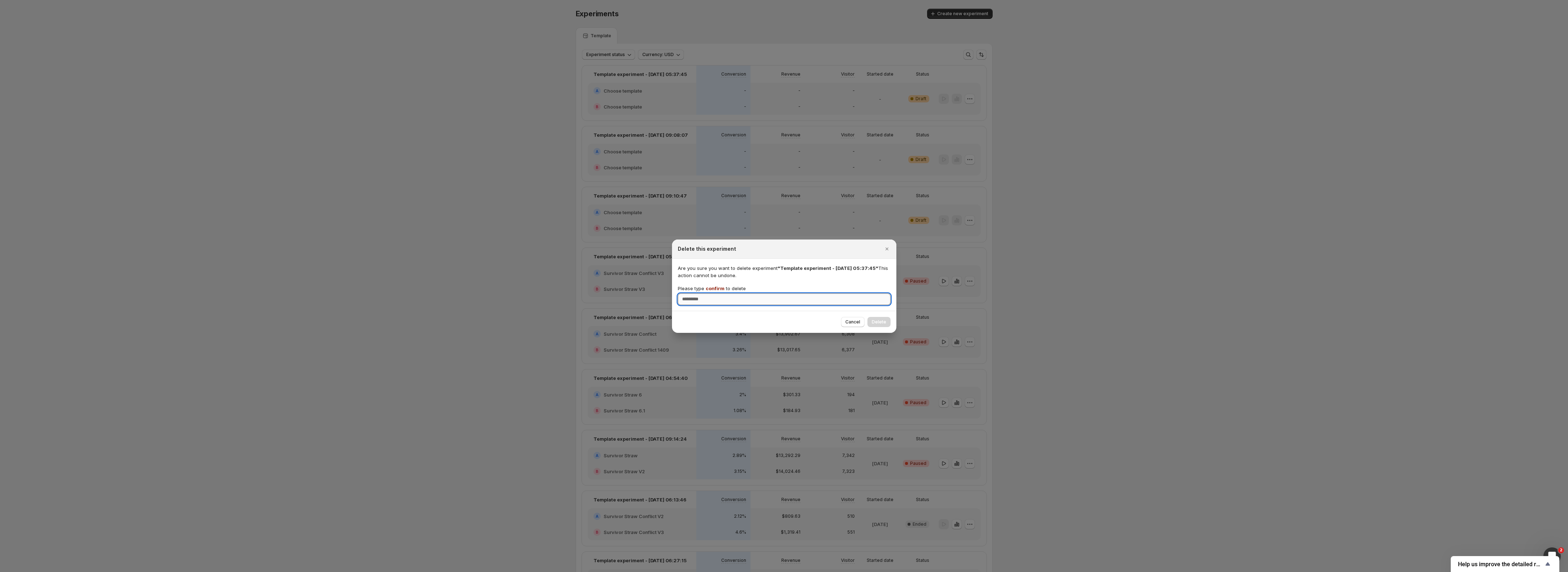
click at [793, 297] on input "Please type confirm to delete" at bounding box center [784, 299] width 213 height 12
type input "*******"
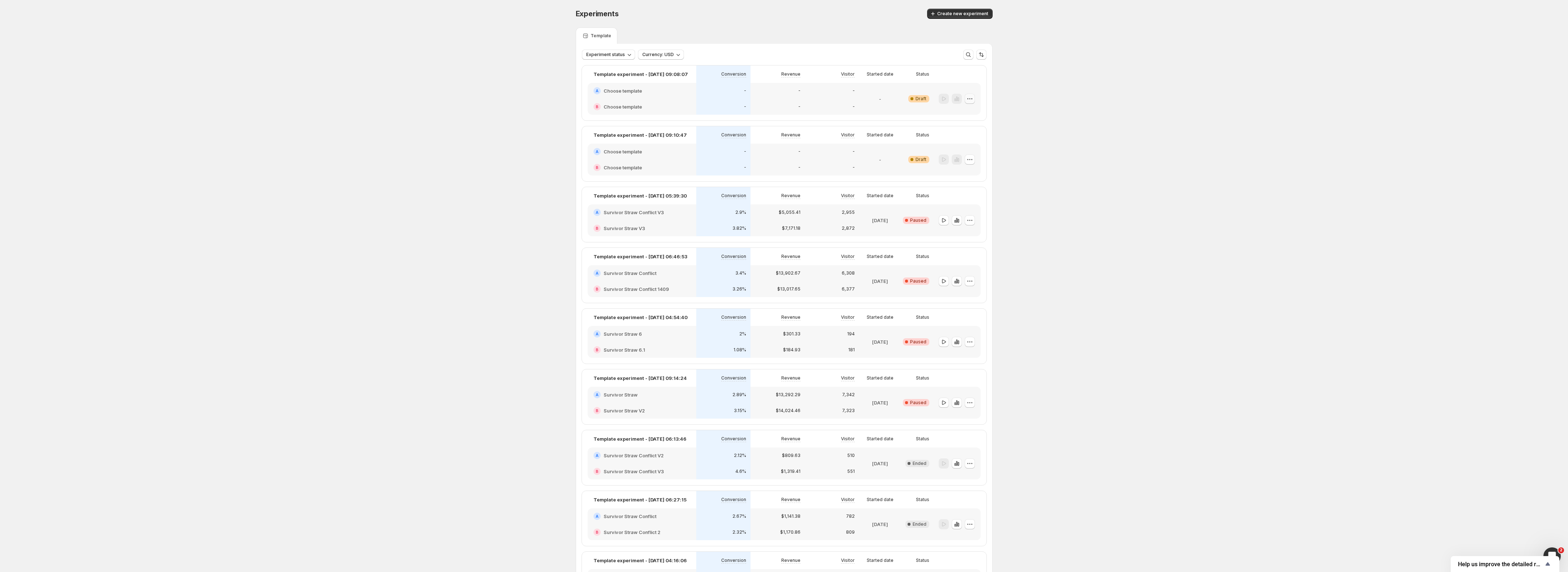
click at [971, 99] on icon "button" at bounding box center [970, 99] width 7 height 7
click at [970, 151] on span "Delete" at bounding box center [967, 150] width 15 height 5
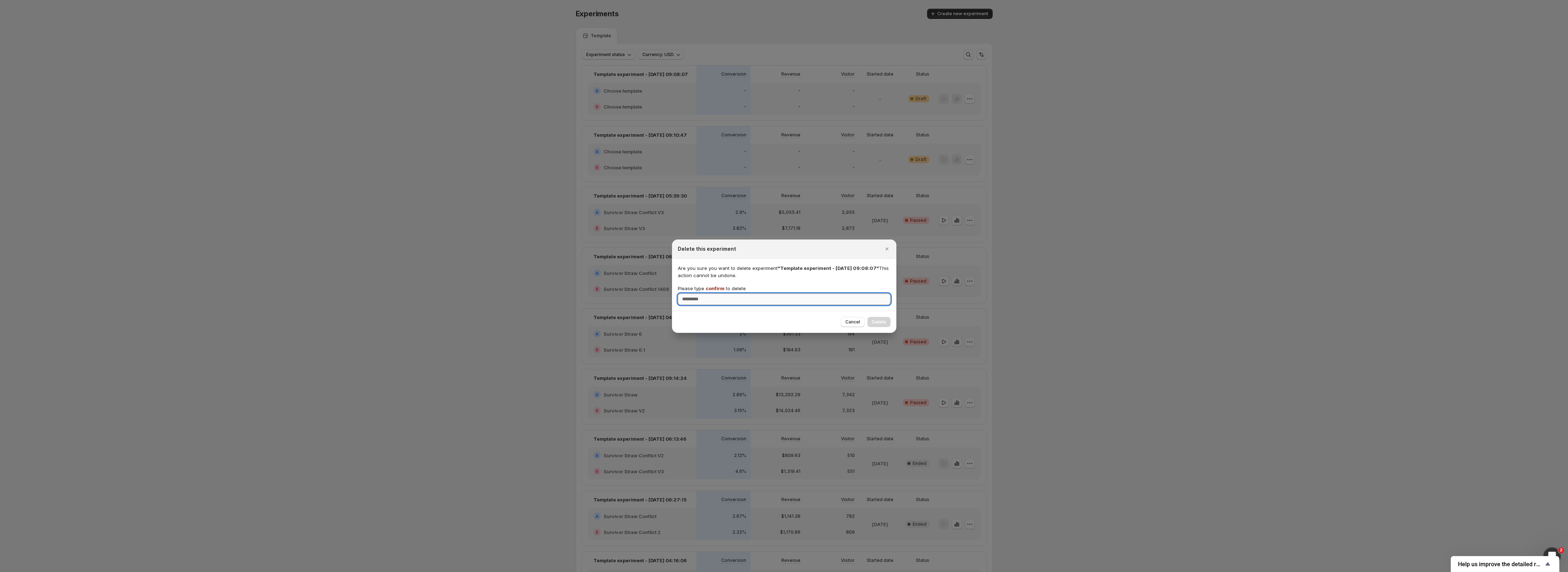
click at [722, 300] on input "Please type confirm to delete" at bounding box center [784, 299] width 213 height 12
type input "*******"
click at [879, 324] on span "Delete" at bounding box center [879, 322] width 15 height 5
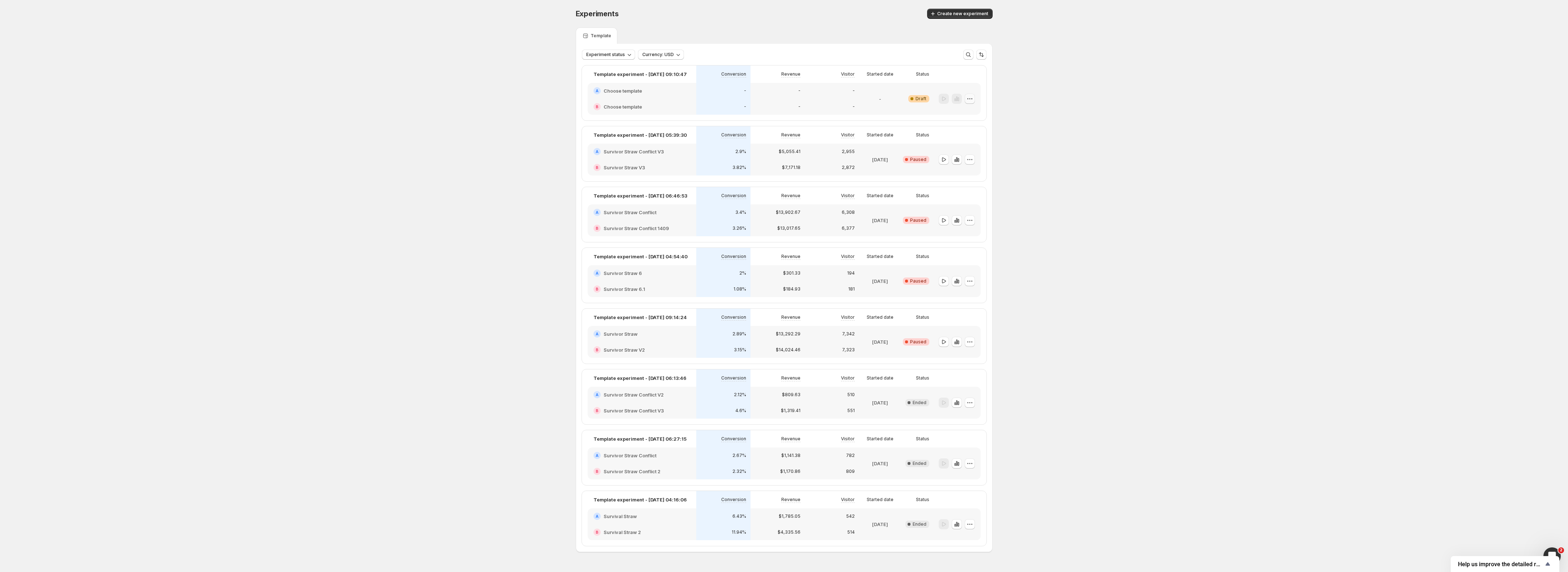
click at [975, 99] on button "button" at bounding box center [970, 99] width 10 height 10
click at [964, 153] on span "Delete" at bounding box center [967, 150] width 15 height 5
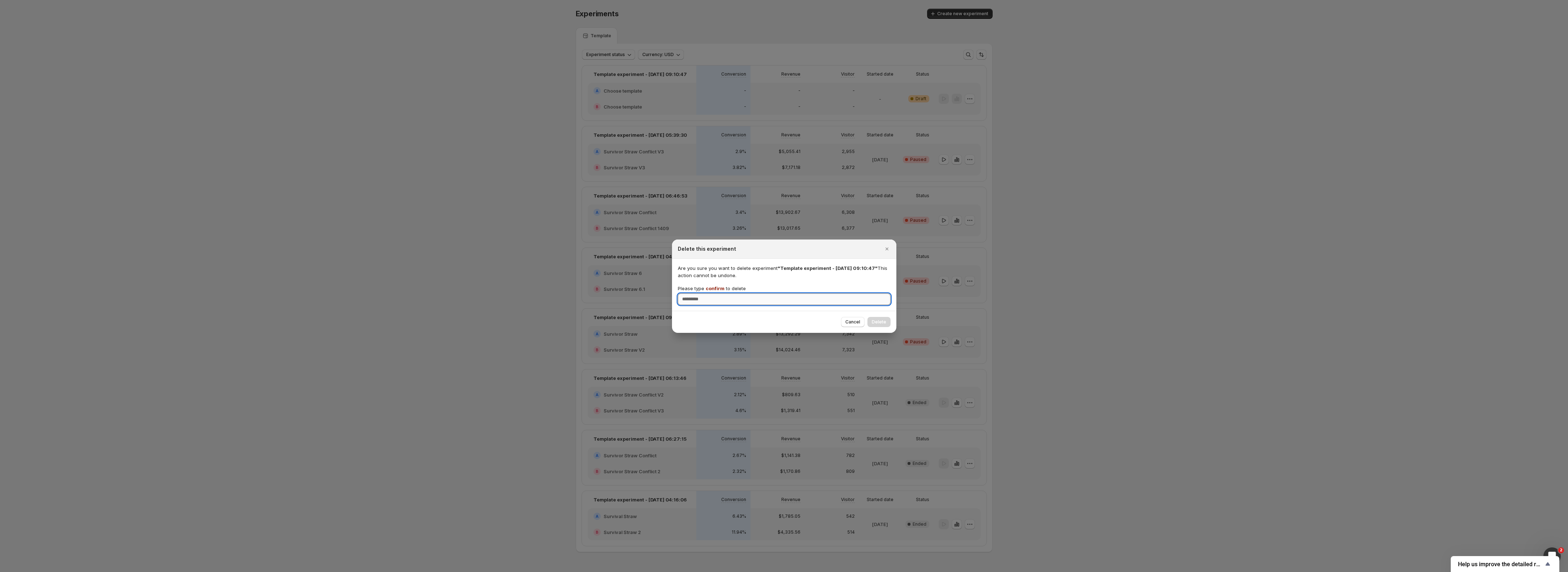
click at [742, 297] on input "Please type confirm to delete" at bounding box center [784, 299] width 213 height 12
type input "*******"
click at [882, 323] on span "Delete" at bounding box center [879, 322] width 15 height 5
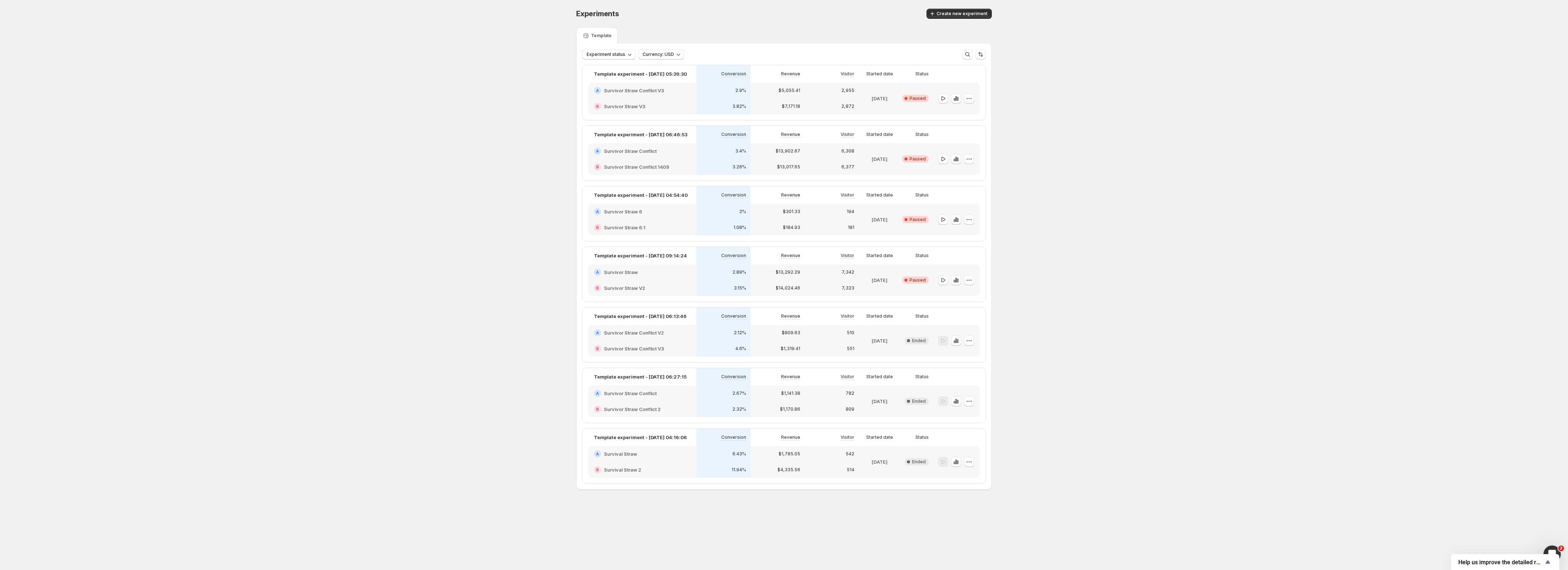
click at [1152, 272] on div "Experiments. This page is ready Experiments Create new experiment Template Expe…" at bounding box center [784, 264] width 1568 height 529
drag, startPoint x: 649, startPoint y: 452, endPoint x: 603, endPoint y: 456, distance: 46.2
click at [603, 456] on div "A Survival Straw" at bounding box center [642, 454] width 97 height 7
copy h2 "Survival Straw"
click at [129, 222] on div "Experiments. This page is ready Experiments Create new experiment Template Expe…" at bounding box center [784, 264] width 1568 height 529
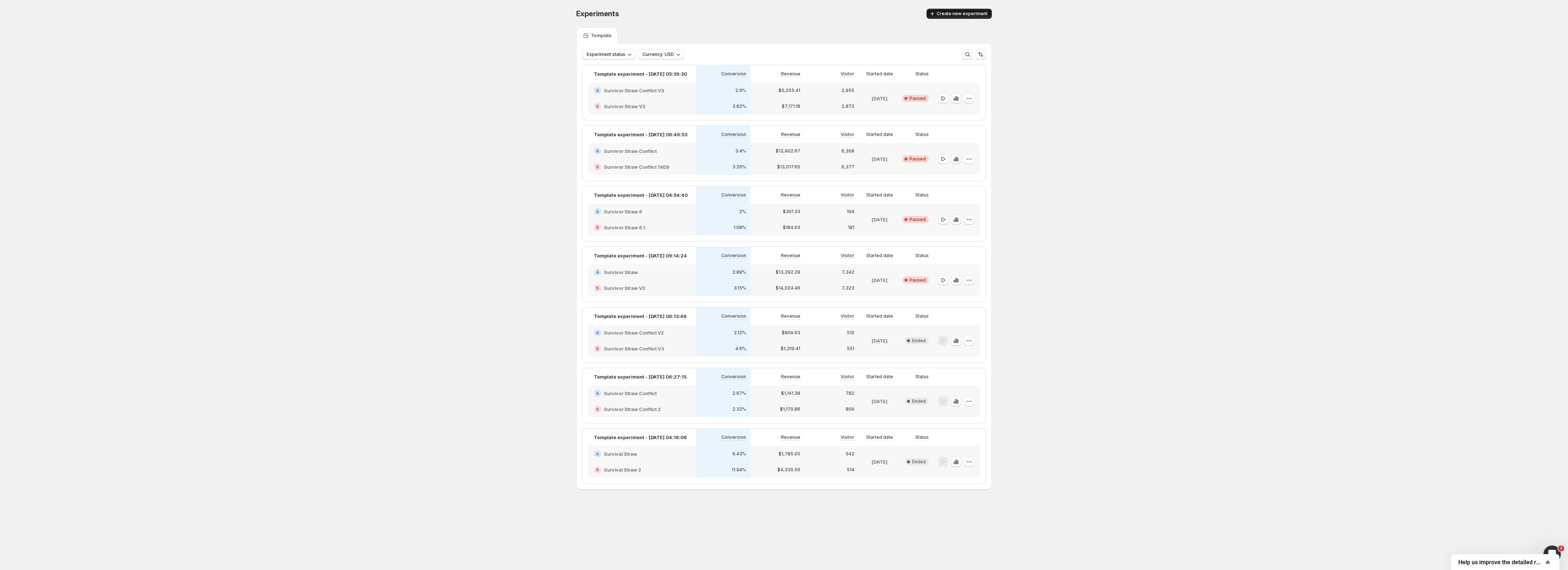
click at [959, 15] on span "Create new experiment" at bounding box center [962, 13] width 51 height 5
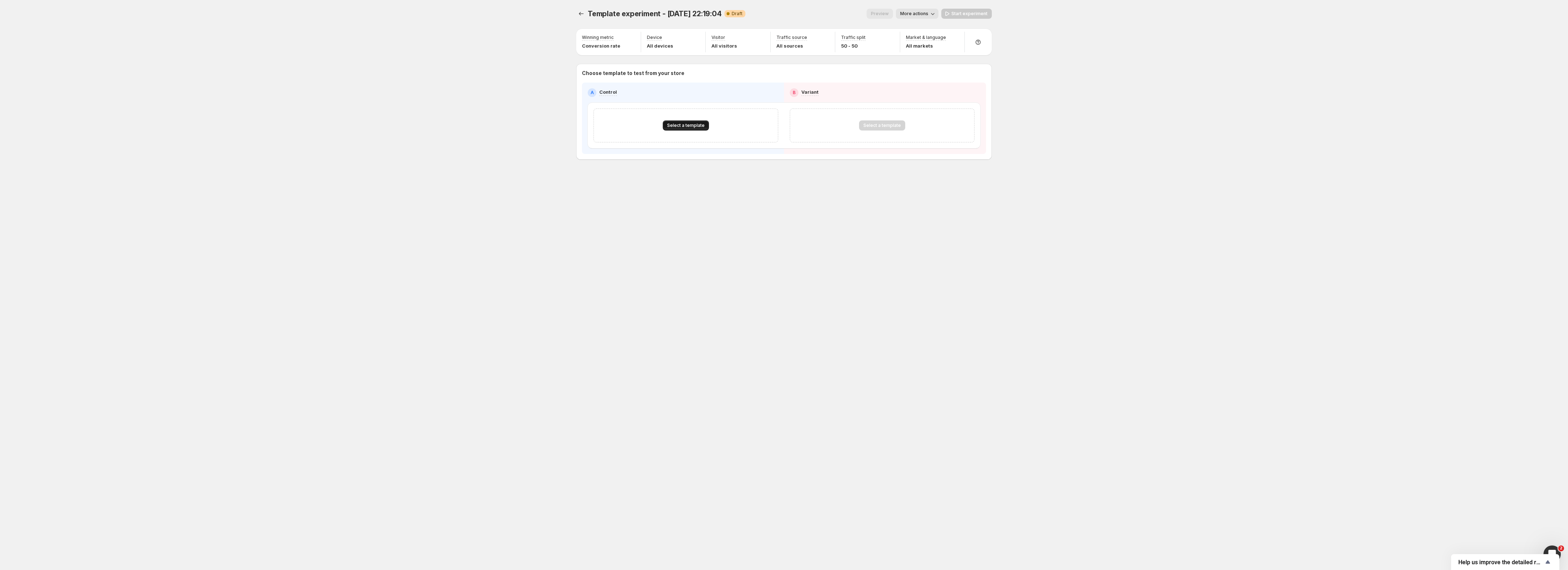
click at [674, 128] on span "Select a template" at bounding box center [686, 125] width 38 height 5
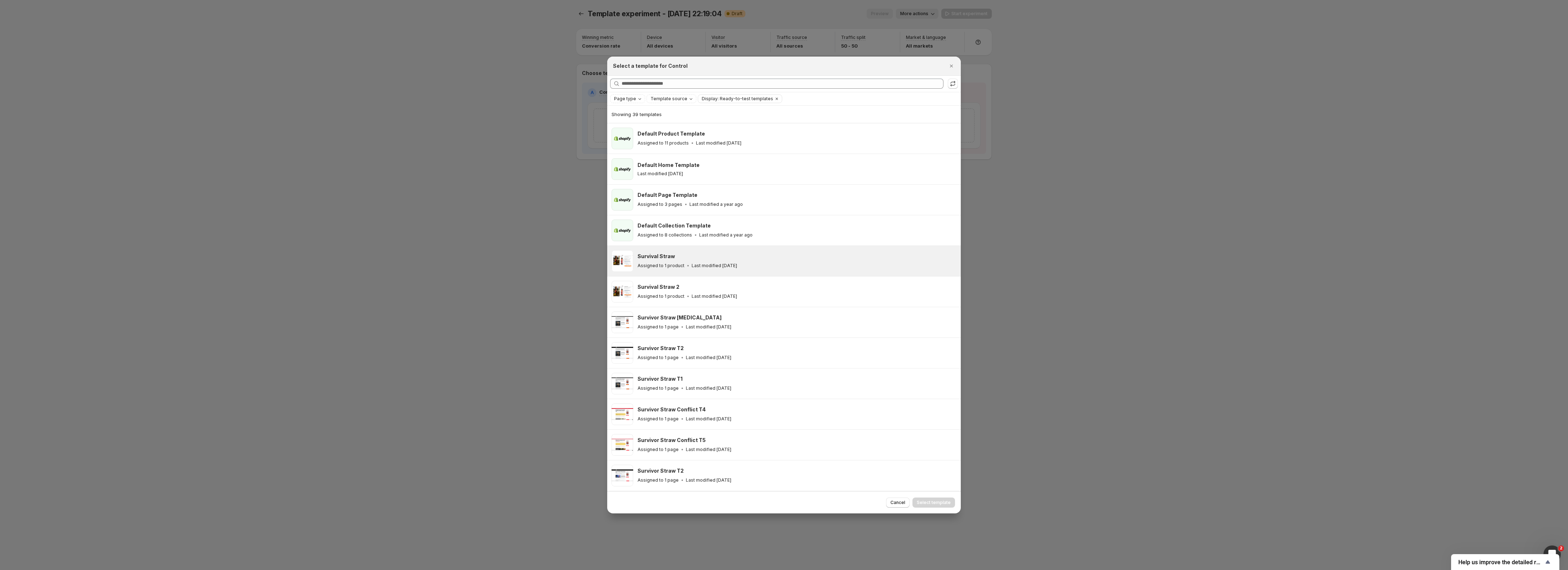
click at [715, 266] on p "Last modified [DATE]" at bounding box center [714, 265] width 46 height 5
click at [923, 502] on span "Select template" at bounding box center [934, 502] width 34 height 5
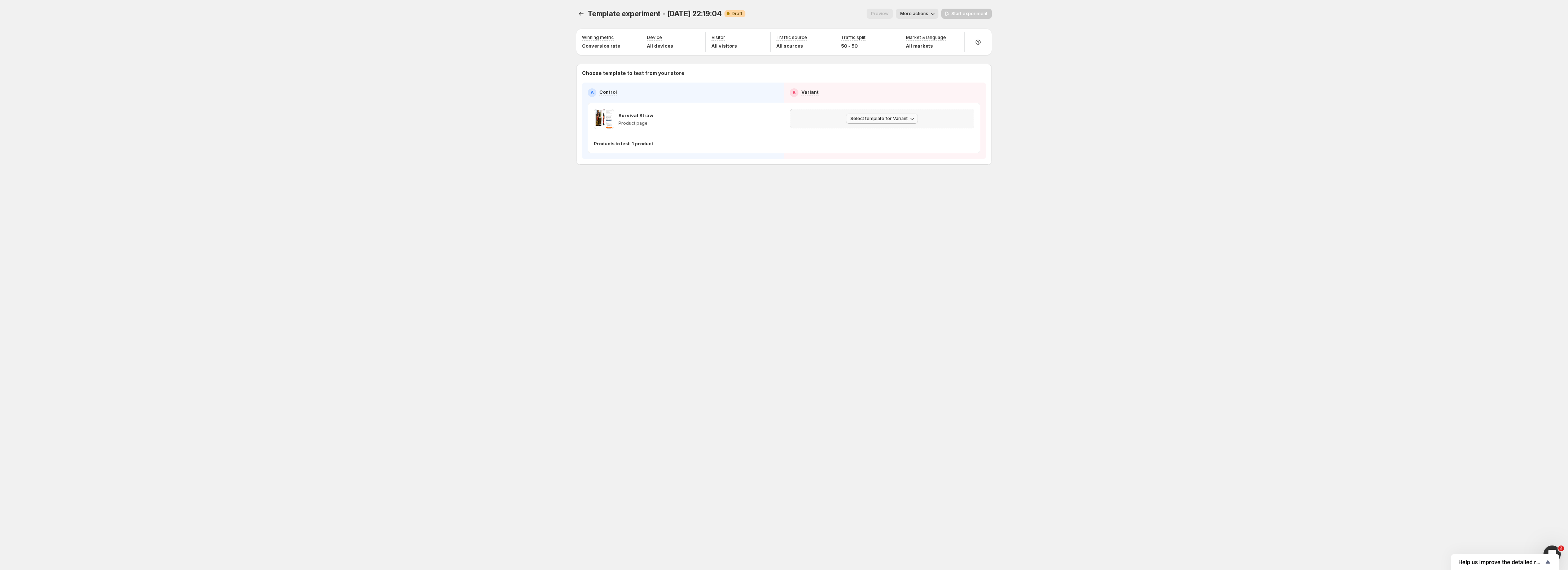
click at [901, 117] on span "Select template for Variant" at bounding box center [879, 118] width 57 height 5
click at [895, 133] on span "Select an existing template" at bounding box center [877, 134] width 61 height 5
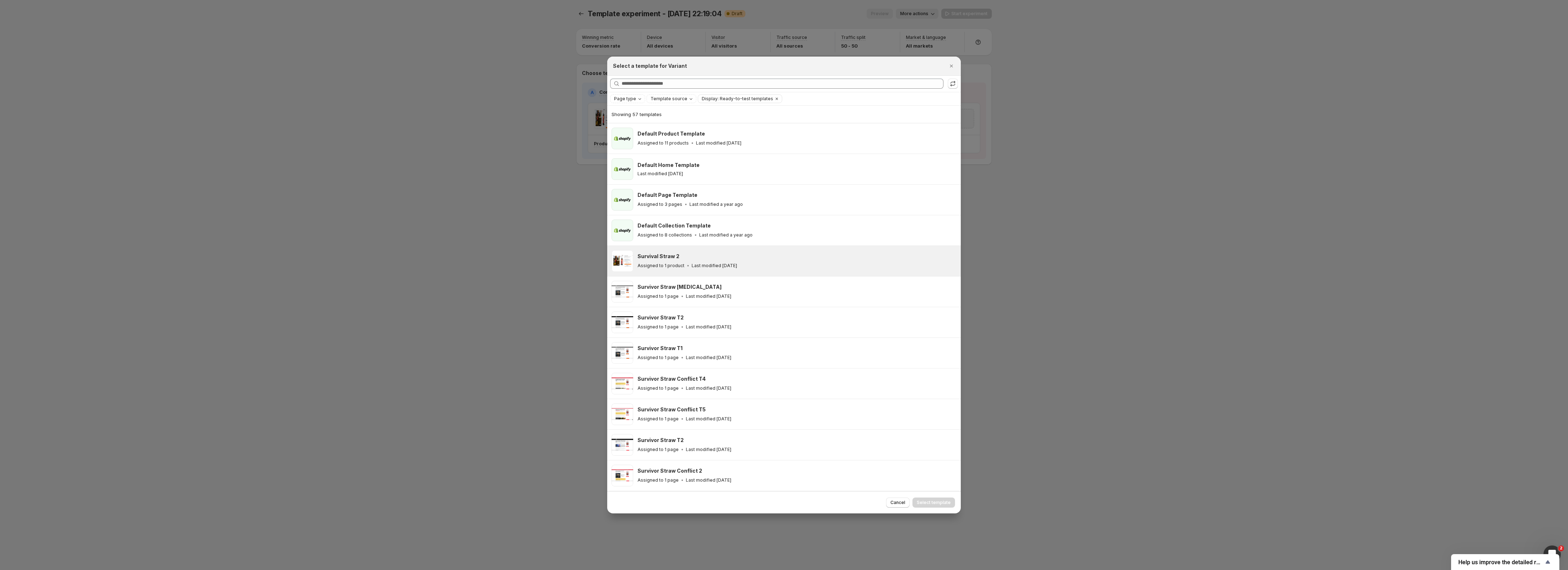
click at [796, 267] on div "Assigned to 1 product Last modified [DATE]" at bounding box center [796, 266] width 317 height 7
click at [931, 503] on span "Select template" at bounding box center [934, 502] width 34 height 5
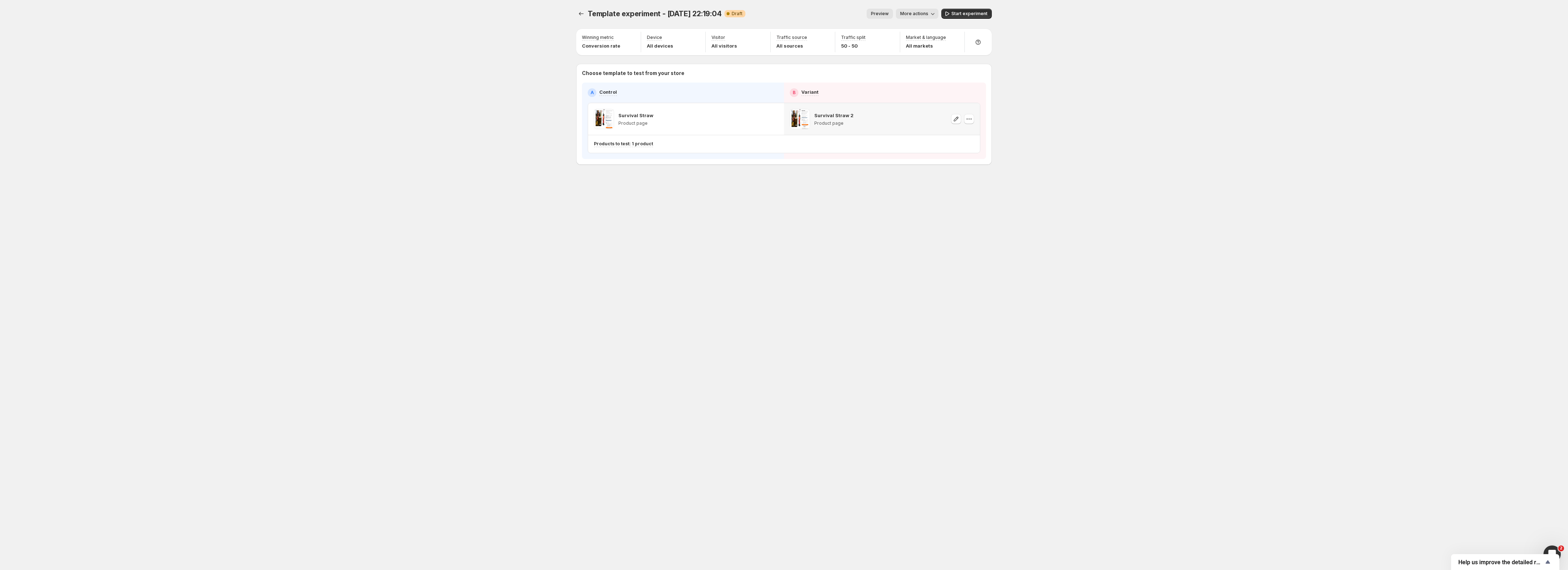
click at [832, 429] on div "Template experiment - [DATE] 22:19:04. This page is ready Template experiment -…" at bounding box center [783, 285] width 433 height 570
click at [964, 13] on span "Start experiment" at bounding box center [969, 13] width 36 height 5
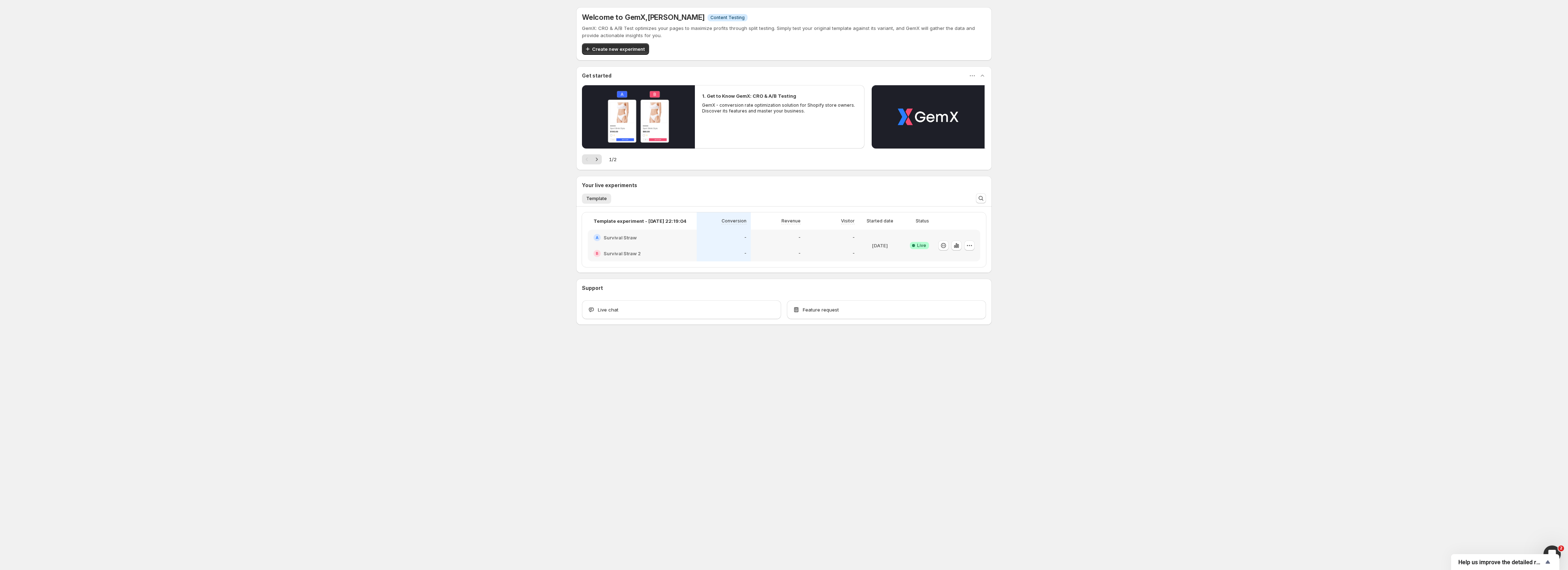
click at [185, 159] on div "Welcome to GemX , [PERSON_NAME] Info Content Testing GemX: CRO & A/B Test optim…" at bounding box center [784, 182] width 1568 height 364
